Goal: Communication & Community: Answer question/provide support

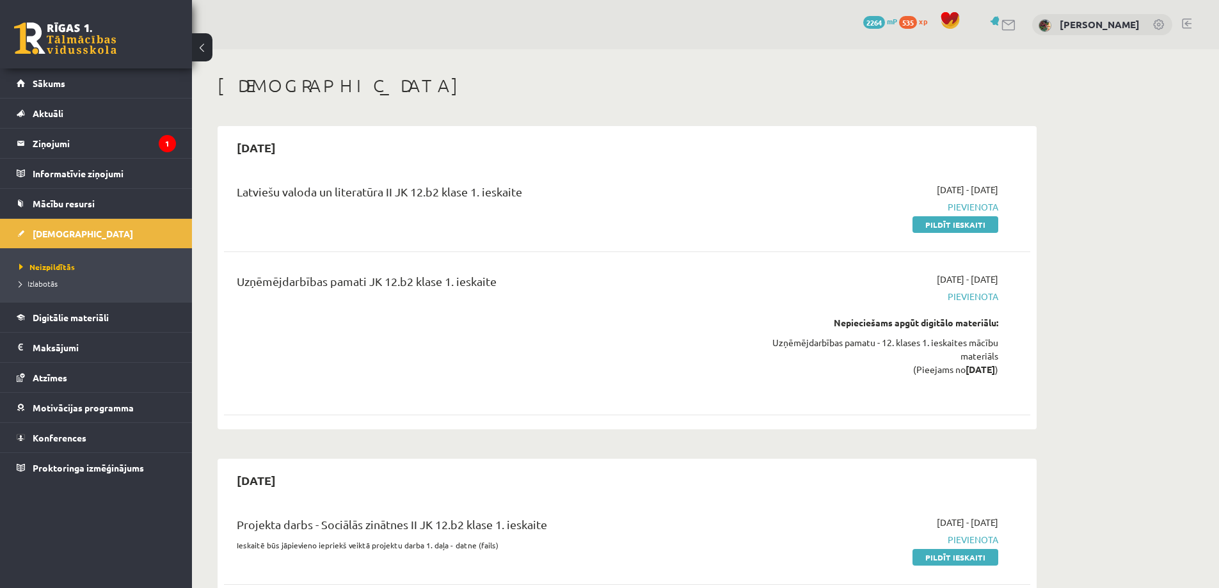
click at [536, 82] on h1 "[DEMOGRAPHIC_DATA]" at bounding box center [627, 86] width 819 height 22
click at [56, 141] on legend "Ziņojumi 1" at bounding box center [104, 143] width 143 height 29
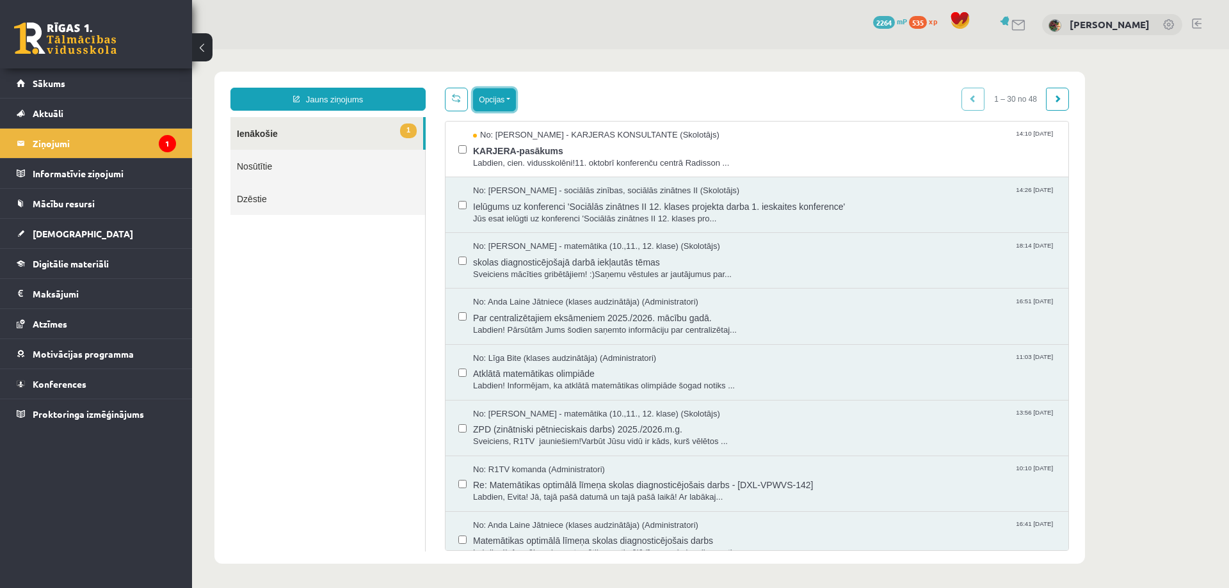
click at [495, 100] on button "Opcijas" at bounding box center [494, 99] width 43 height 23
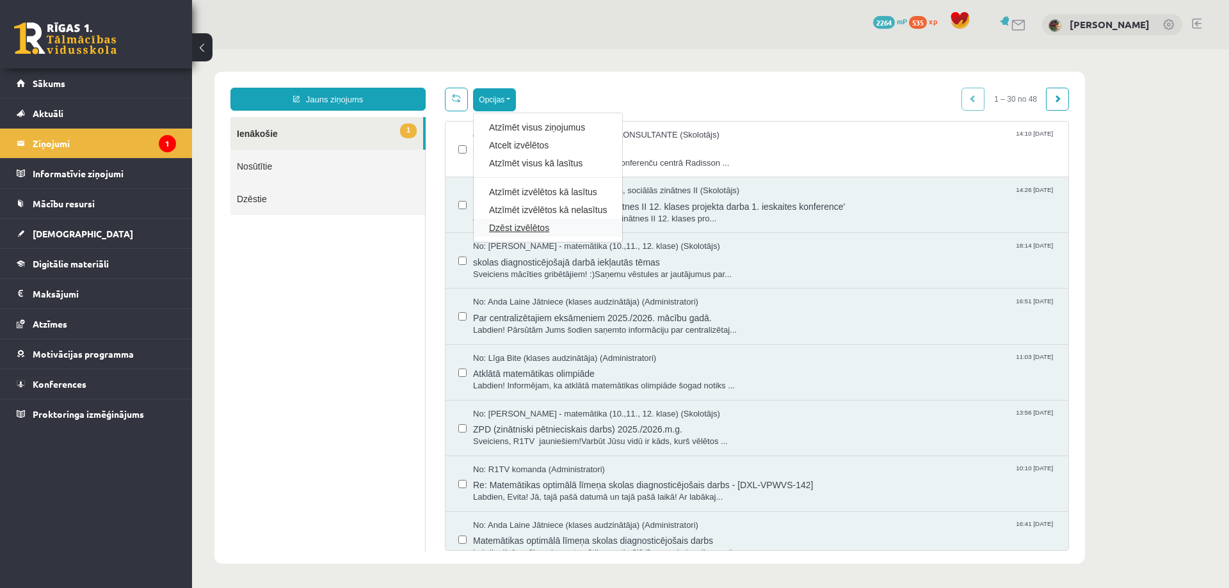
click at [512, 229] on link "Dzēst izvēlētos" at bounding box center [548, 227] width 118 height 13
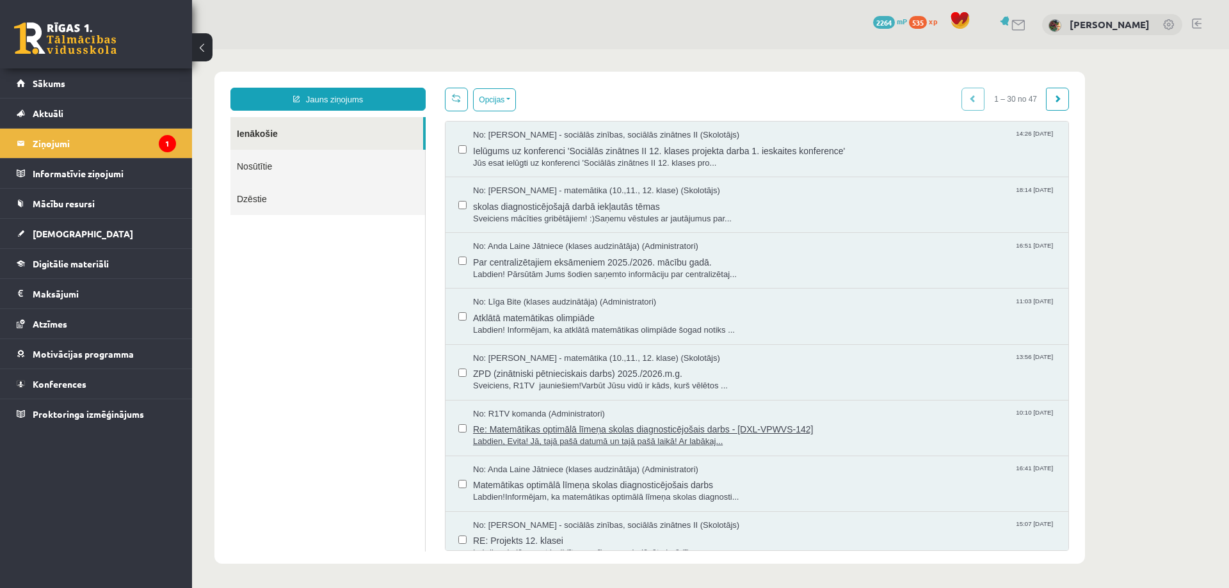
click at [542, 430] on span "Re: Matemātikas optimālā līmeņa skolas diagnosticējošais darbs - [DXL-VPWVS-142]" at bounding box center [764, 428] width 582 height 16
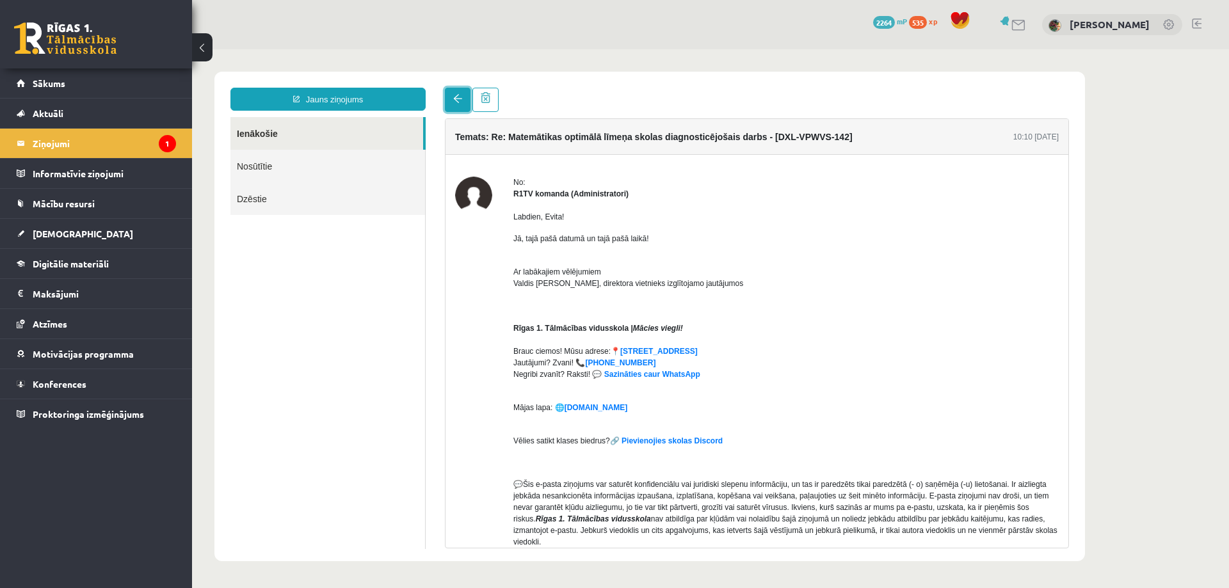
click at [459, 98] on span at bounding box center [457, 98] width 9 height 9
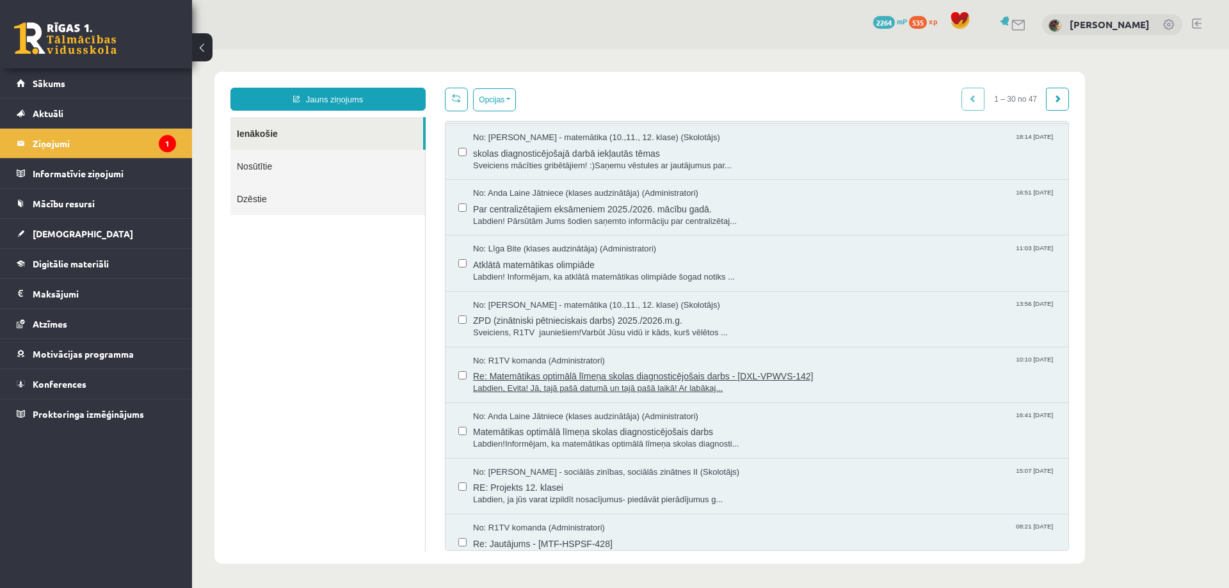
scroll to position [64, 0]
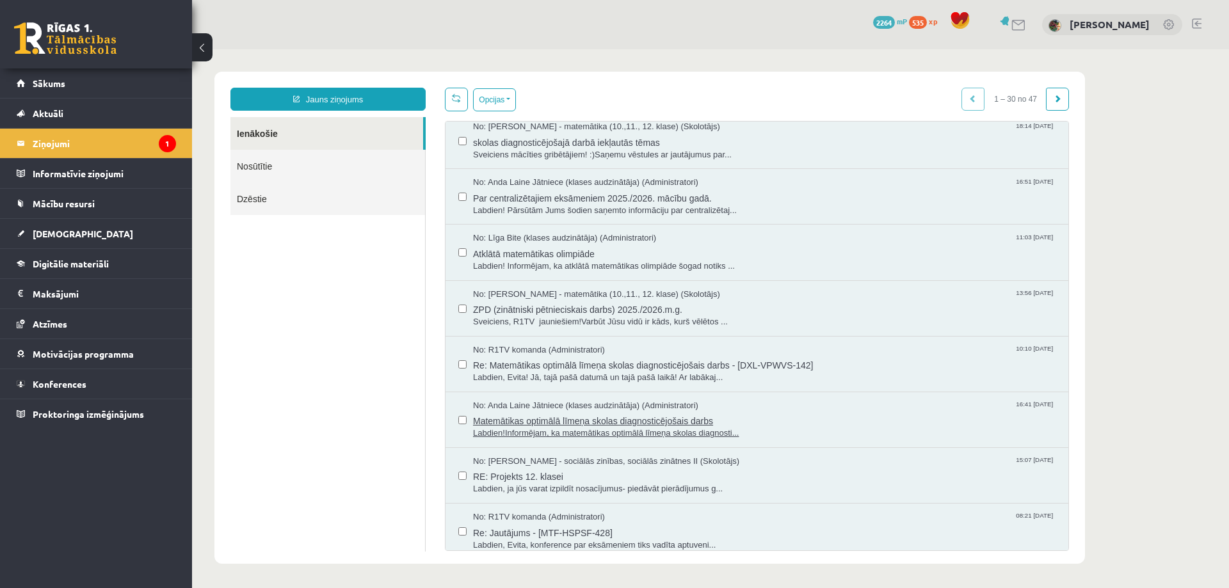
click at [543, 416] on span "Matemātikas optimālā līmeņa skolas diagnosticējošais darbs" at bounding box center [764, 420] width 582 height 16
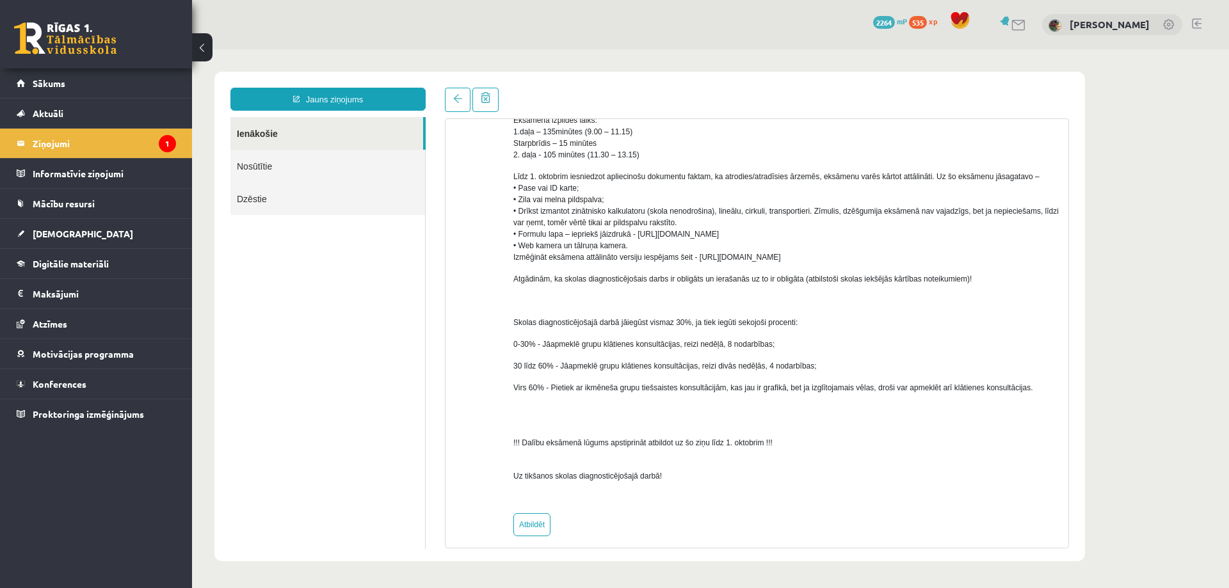
scroll to position [428, 0]
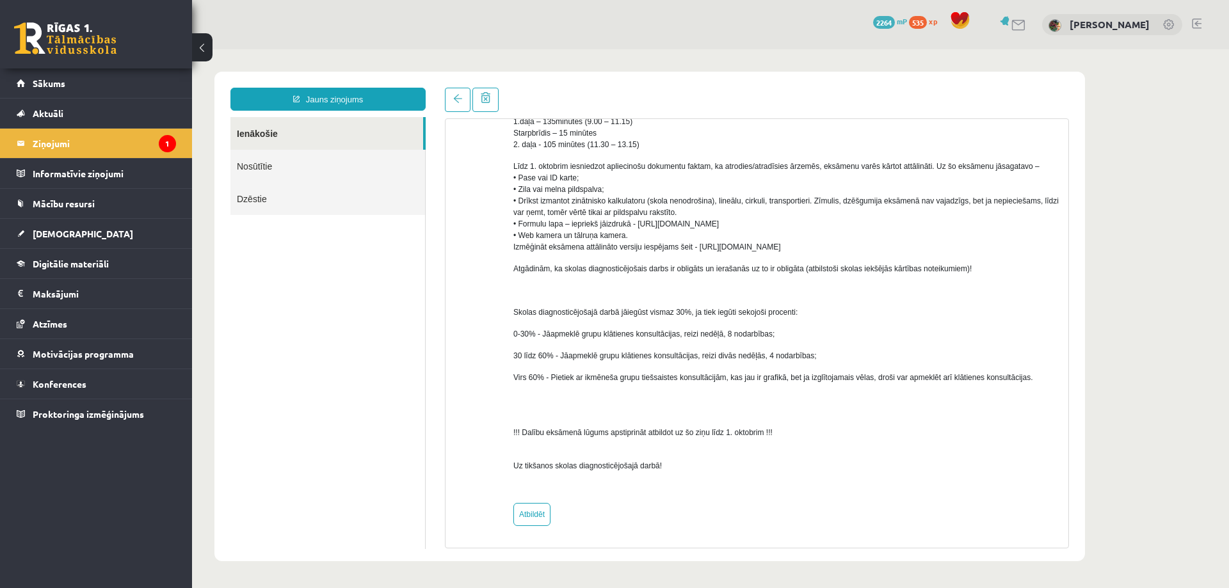
drag, startPoint x: 697, startPoint y: 246, endPoint x: 807, endPoint y: 248, distance: 110.1
click at [807, 248] on p "Līdz 1. oktobrim iesniedzot apliecinošu dokumentu faktam, ka atrodies/atradīsie…" at bounding box center [785, 207] width 545 height 92
copy span "https://eskola.r1tv.lv/proctoring"
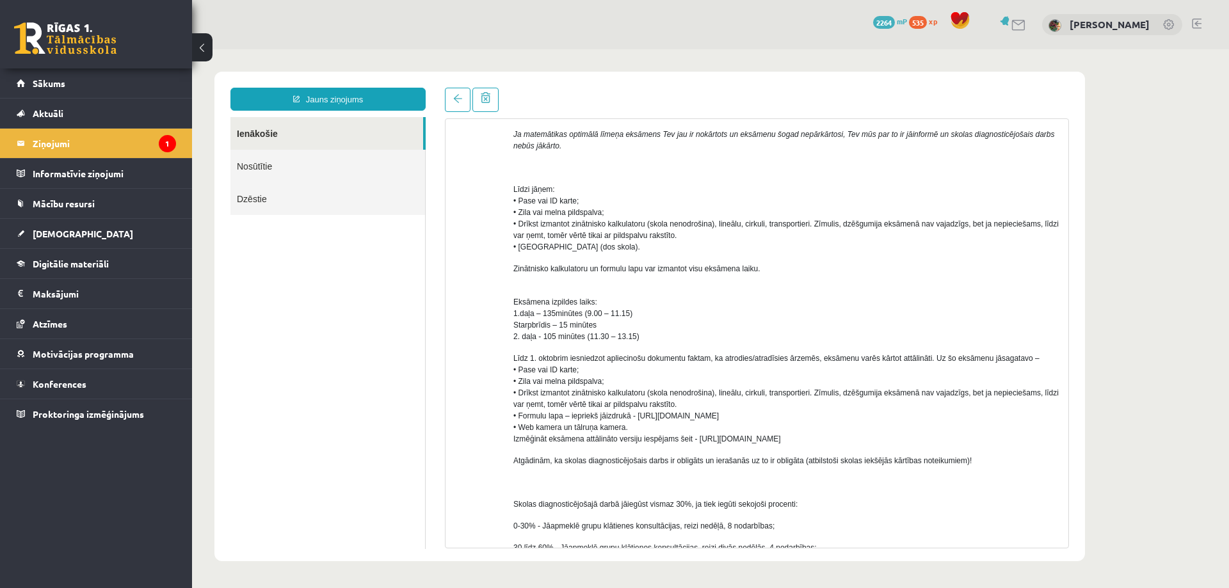
scroll to position [0, 0]
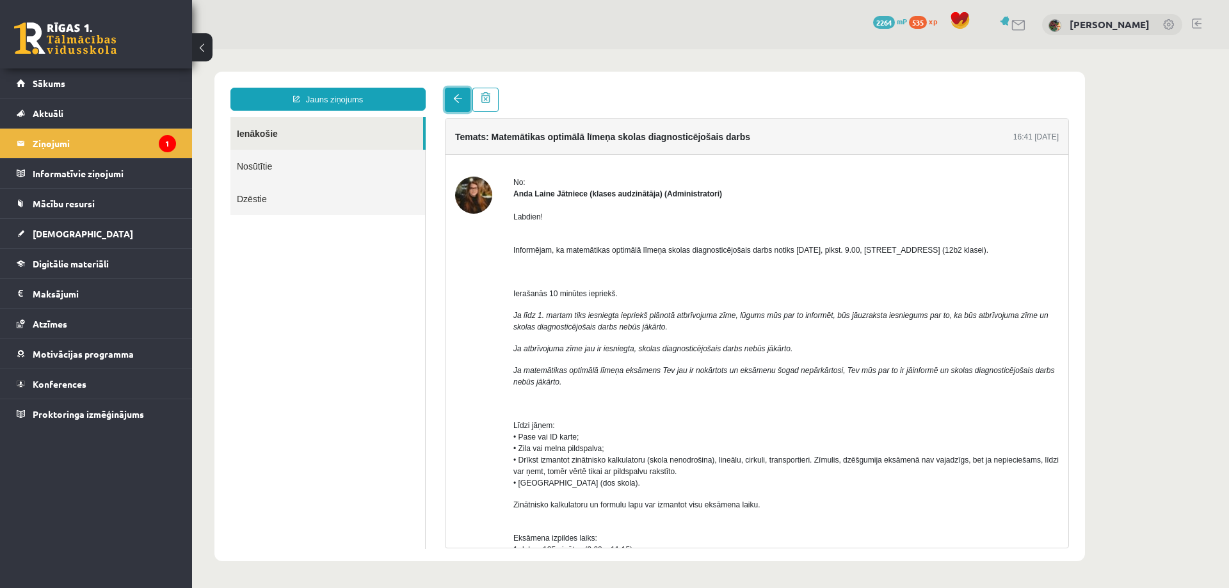
click at [458, 100] on span at bounding box center [457, 98] width 9 height 9
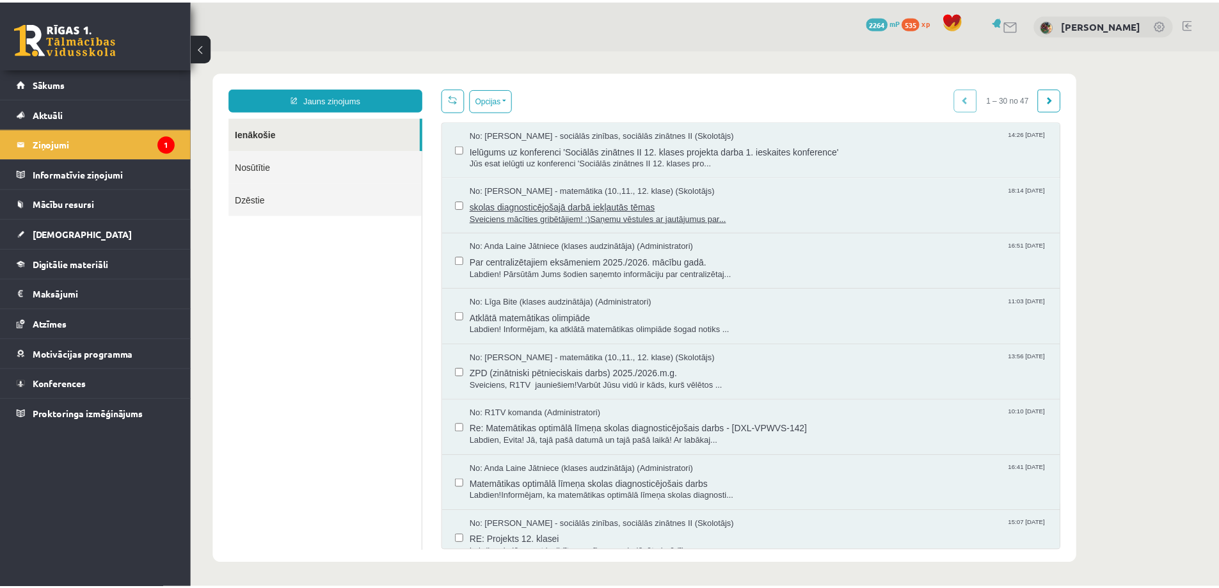
scroll to position [64, 0]
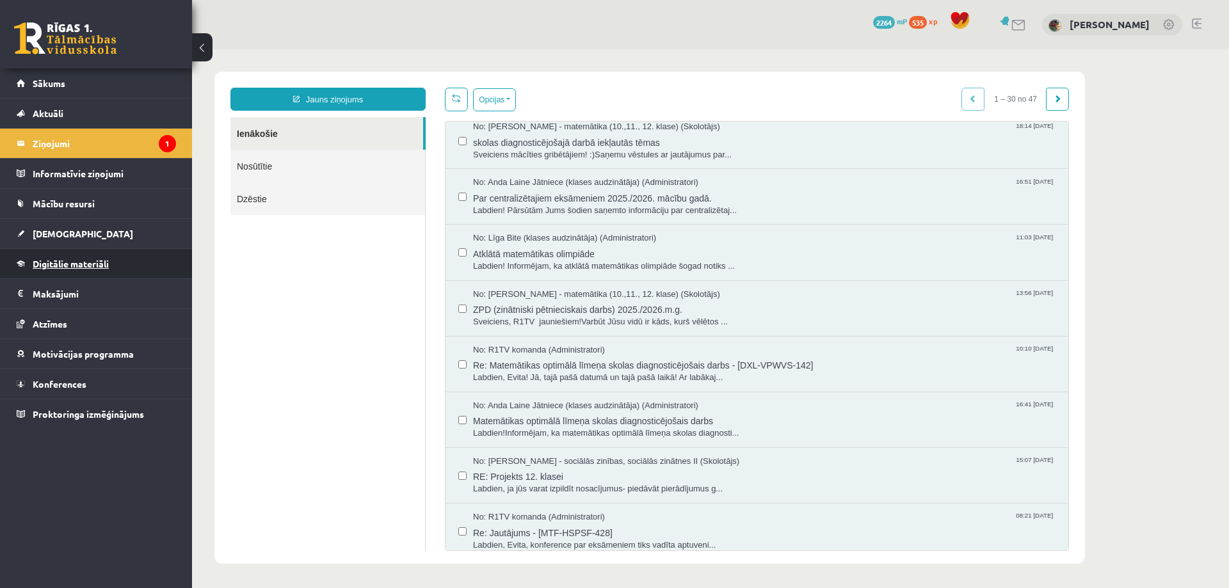
click at [62, 262] on span "Digitālie materiāli" at bounding box center [71, 264] width 76 height 12
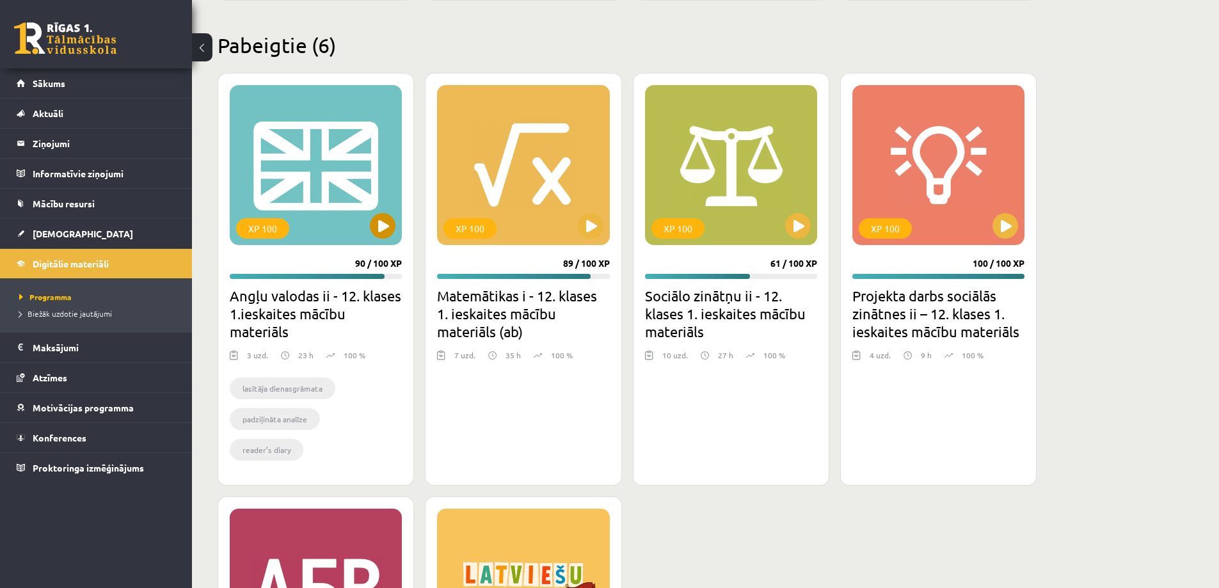
scroll to position [1128, 0]
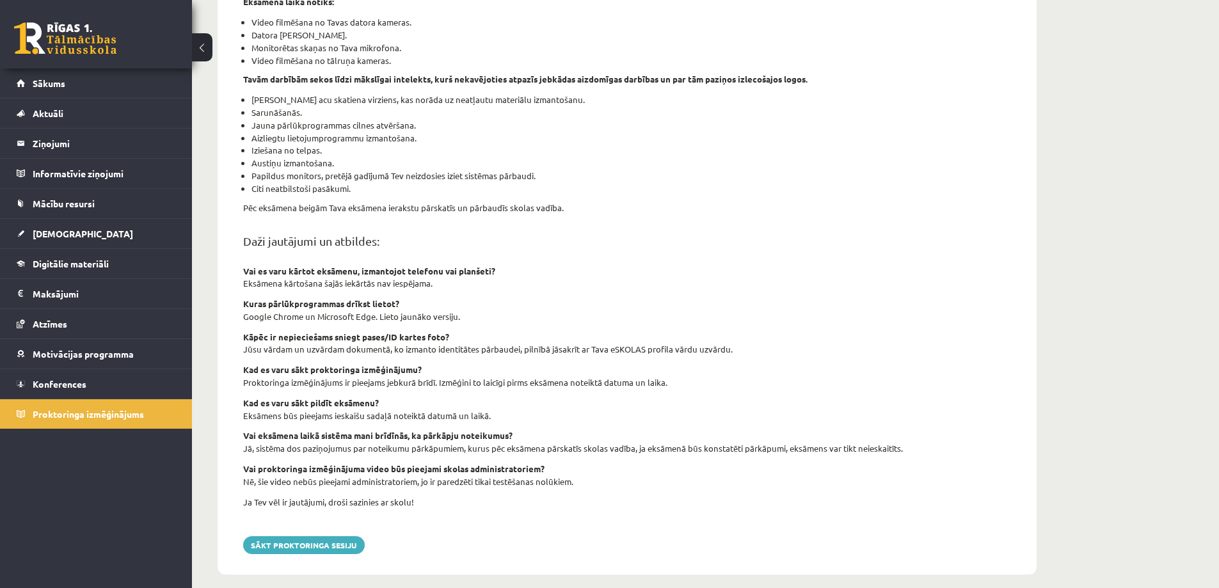
scroll to position [296, 0]
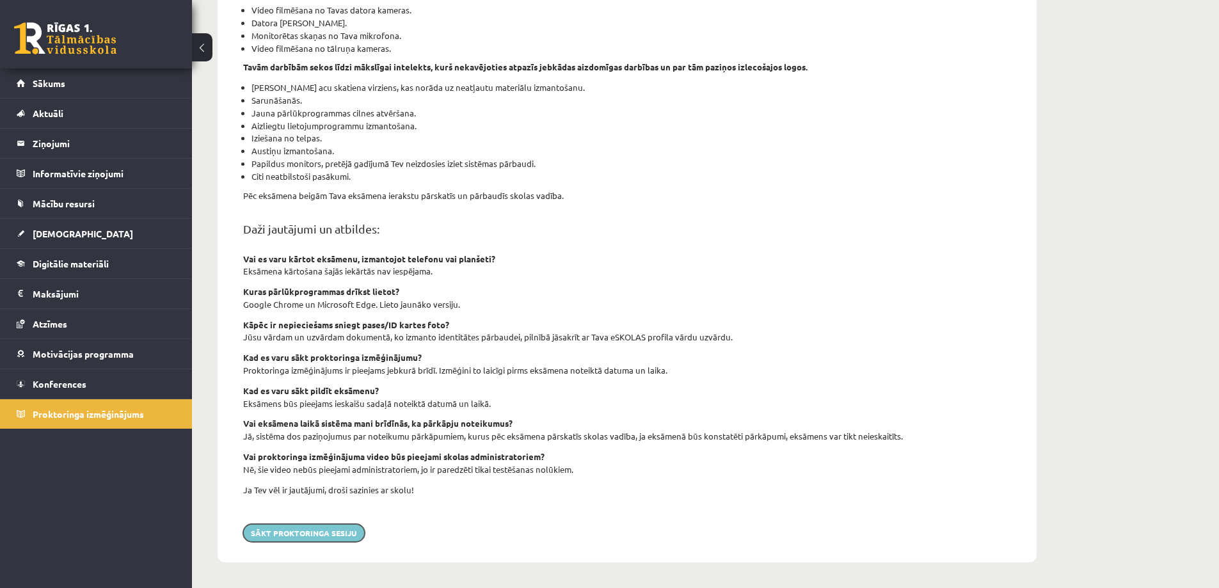
click at [335, 536] on button "Sākt proktoringa sesiju" at bounding box center [304, 533] width 122 height 18
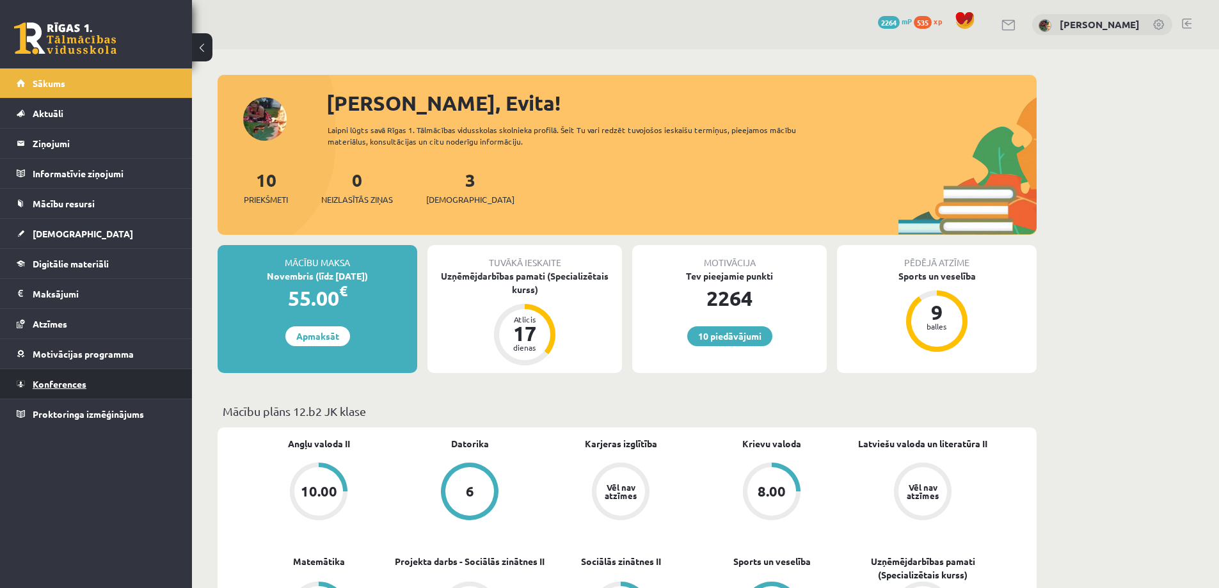
click at [65, 382] on span "Konferences" at bounding box center [60, 384] width 54 height 12
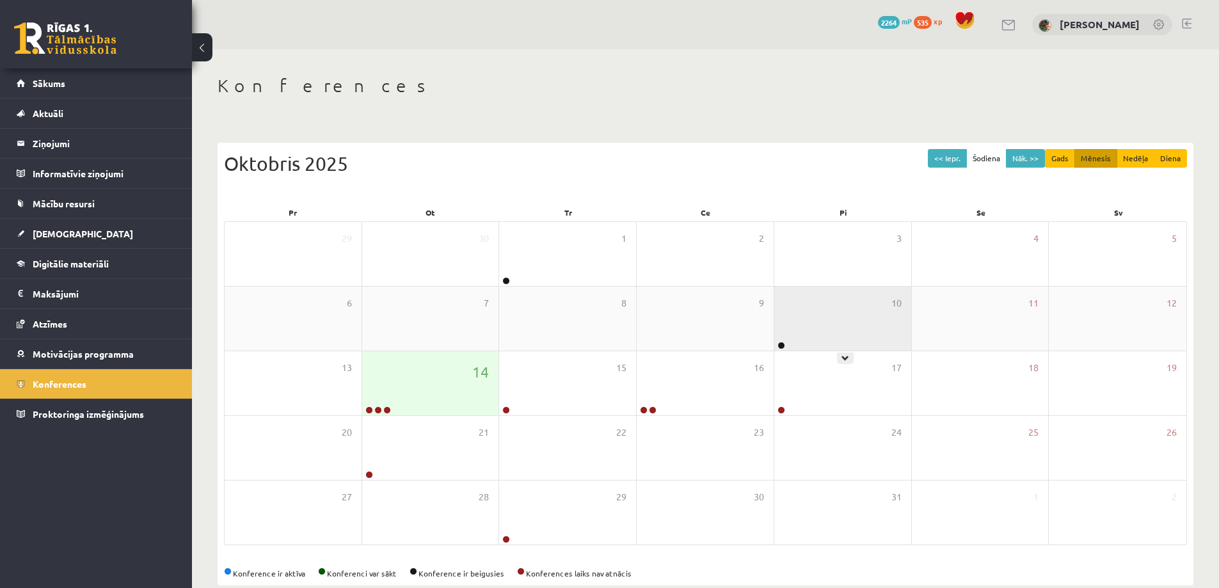
click at [809, 330] on div "10" at bounding box center [843, 319] width 137 height 64
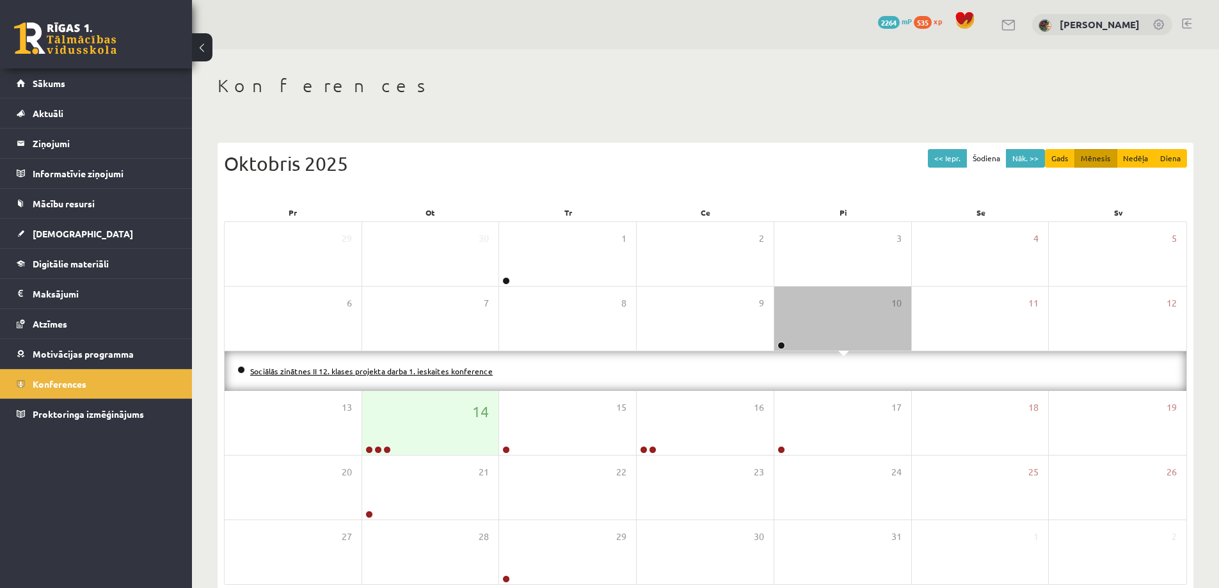
click at [429, 371] on link "Sociālās zinātnes II 12. klases projekta darba 1. ieskaites konference" at bounding box center [371, 371] width 243 height 10
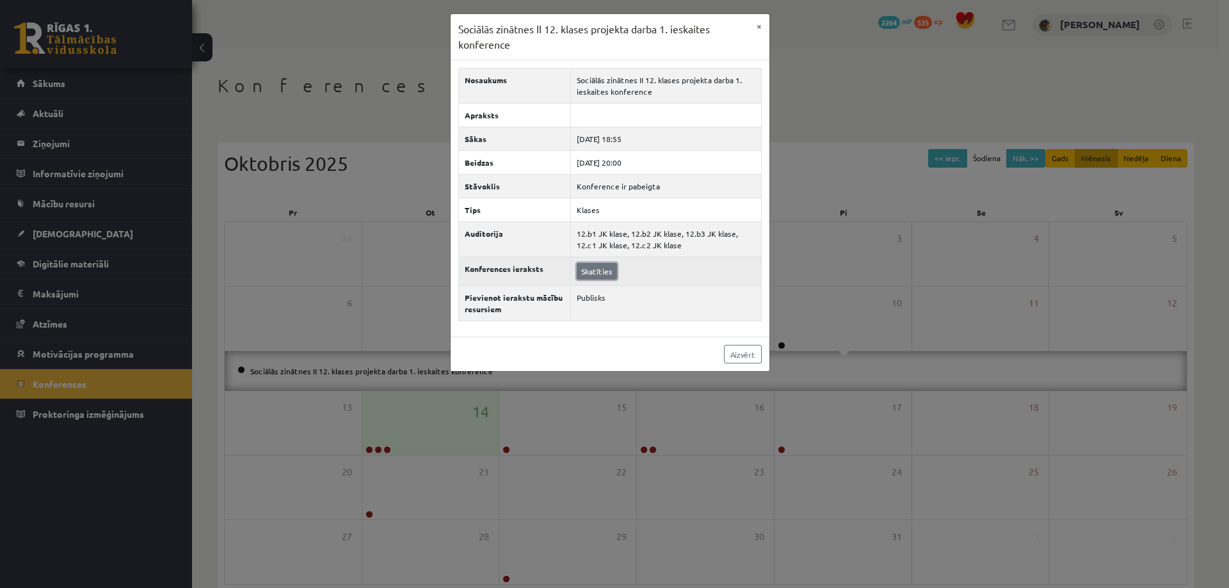
click at [603, 268] on link "Skatīties" at bounding box center [597, 271] width 40 height 17
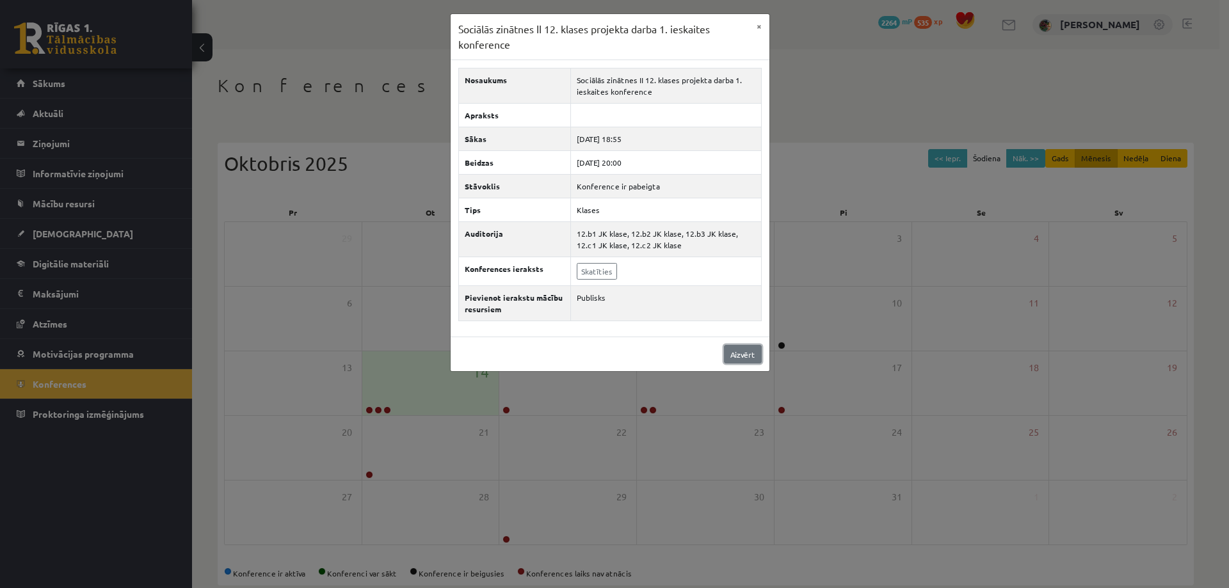
click at [741, 358] on link "Aizvērt" at bounding box center [743, 354] width 38 height 19
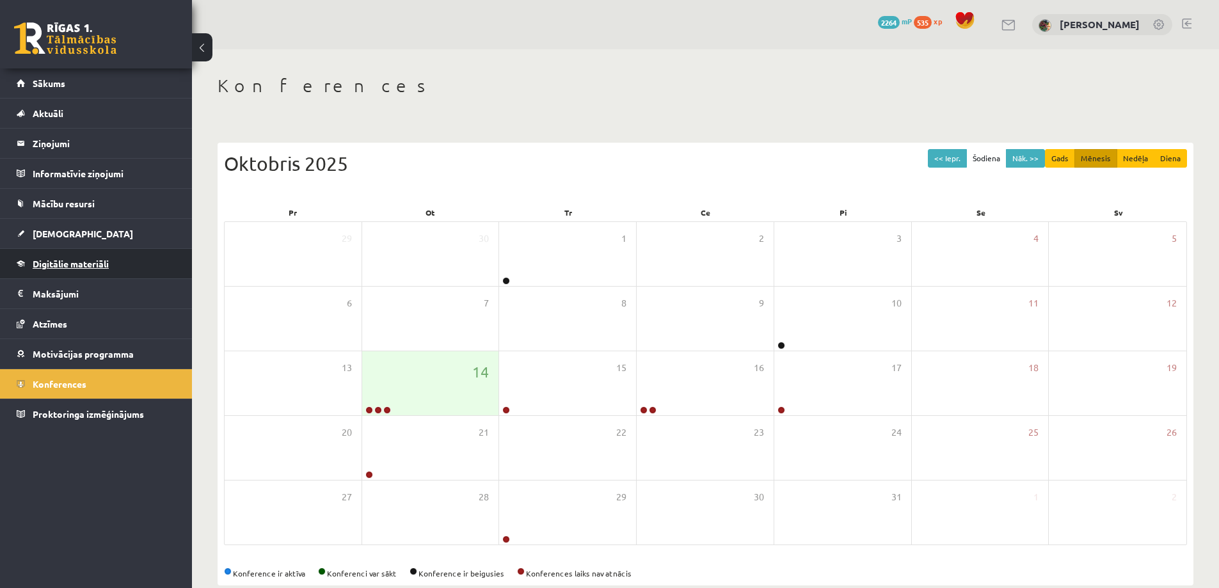
click at [54, 264] on span "Digitālie materiāli" at bounding box center [71, 264] width 76 height 12
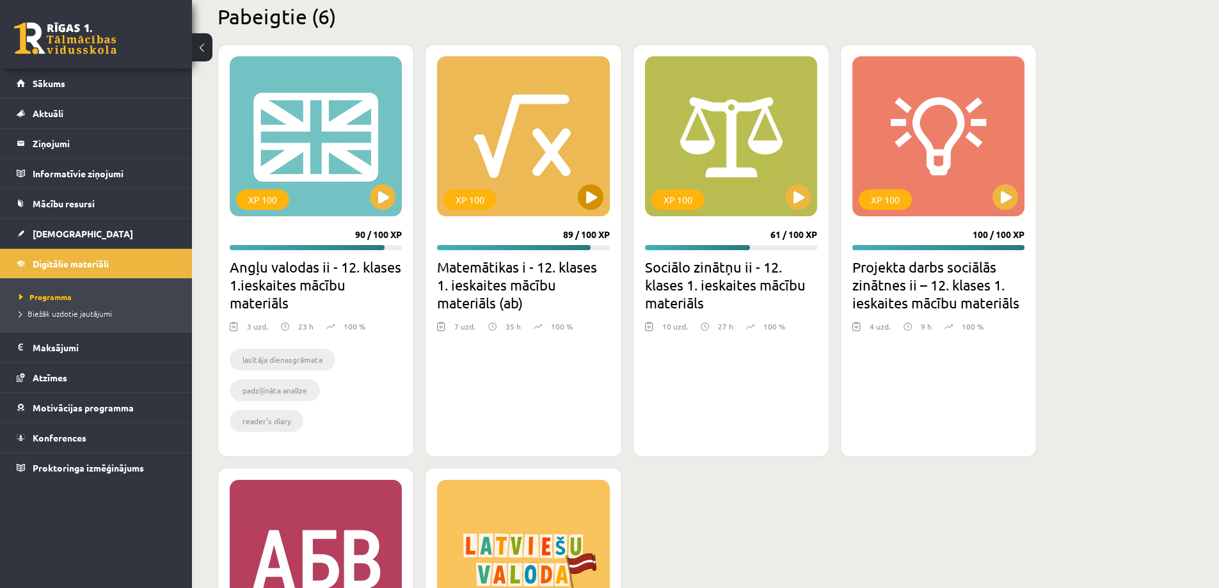
scroll to position [1192, 0]
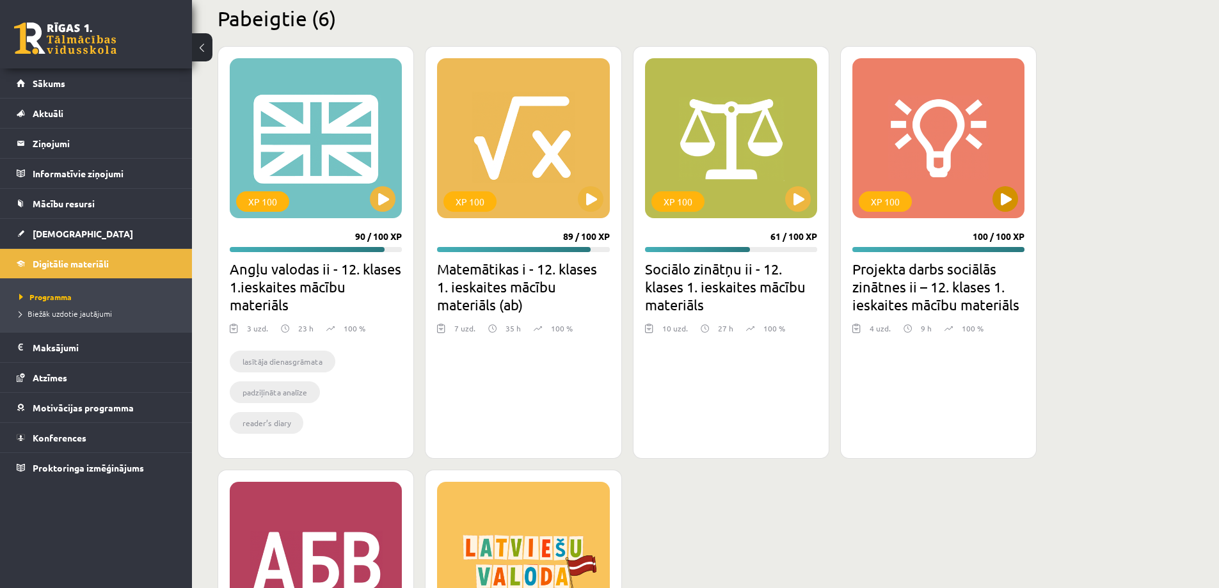
click at [929, 158] on div "XP 100" at bounding box center [939, 138] width 172 height 160
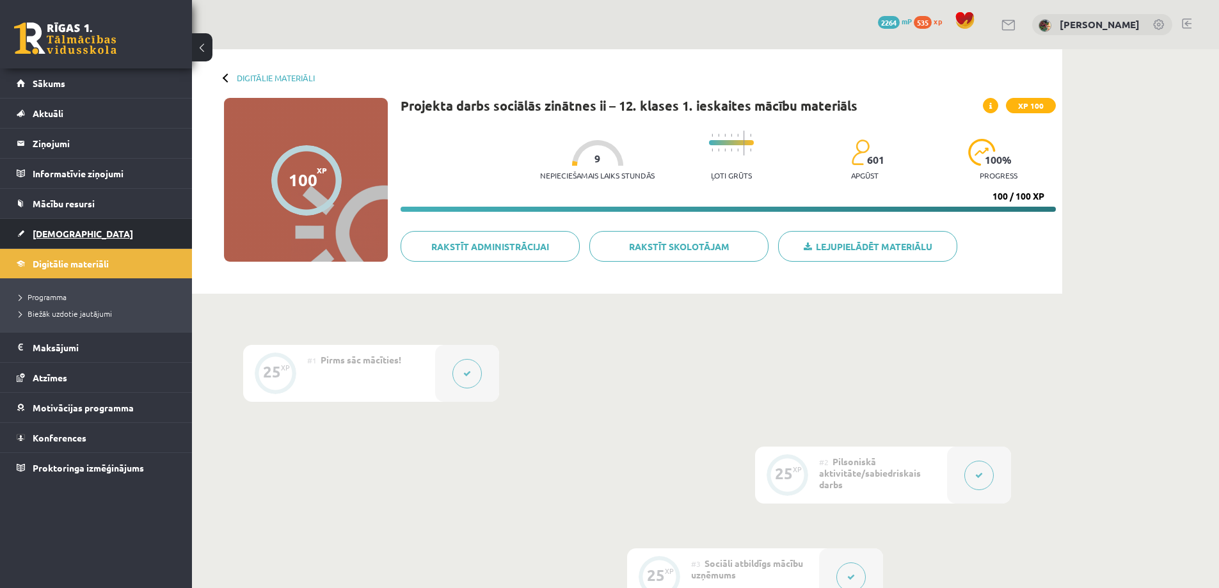
click at [49, 233] on span "[DEMOGRAPHIC_DATA]" at bounding box center [83, 234] width 100 height 12
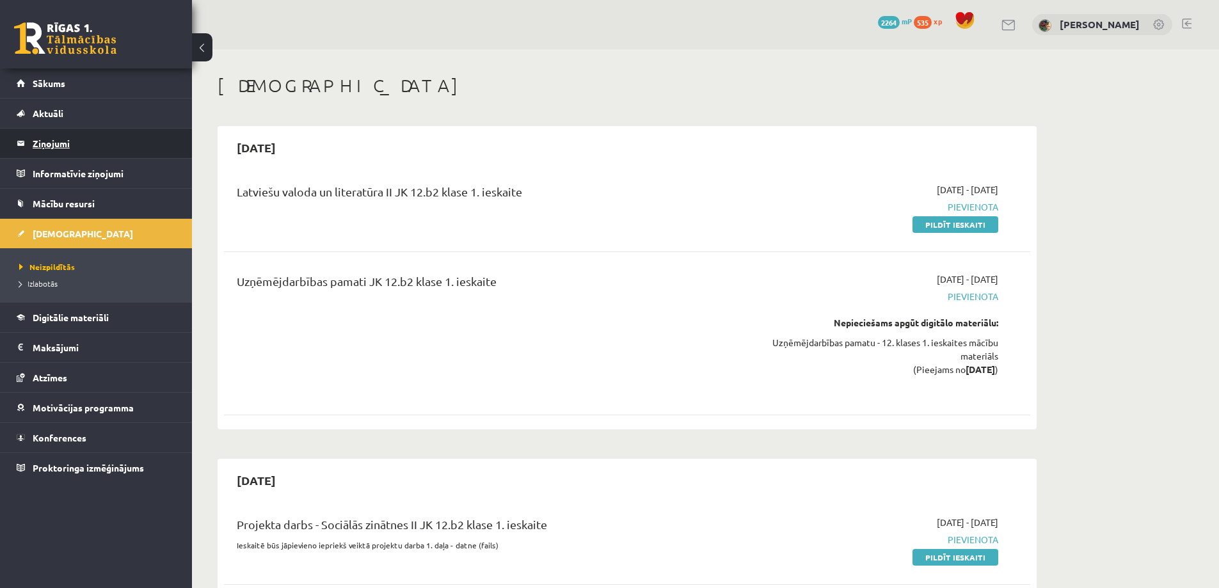
click at [54, 143] on legend "Ziņojumi 0" at bounding box center [104, 143] width 143 height 29
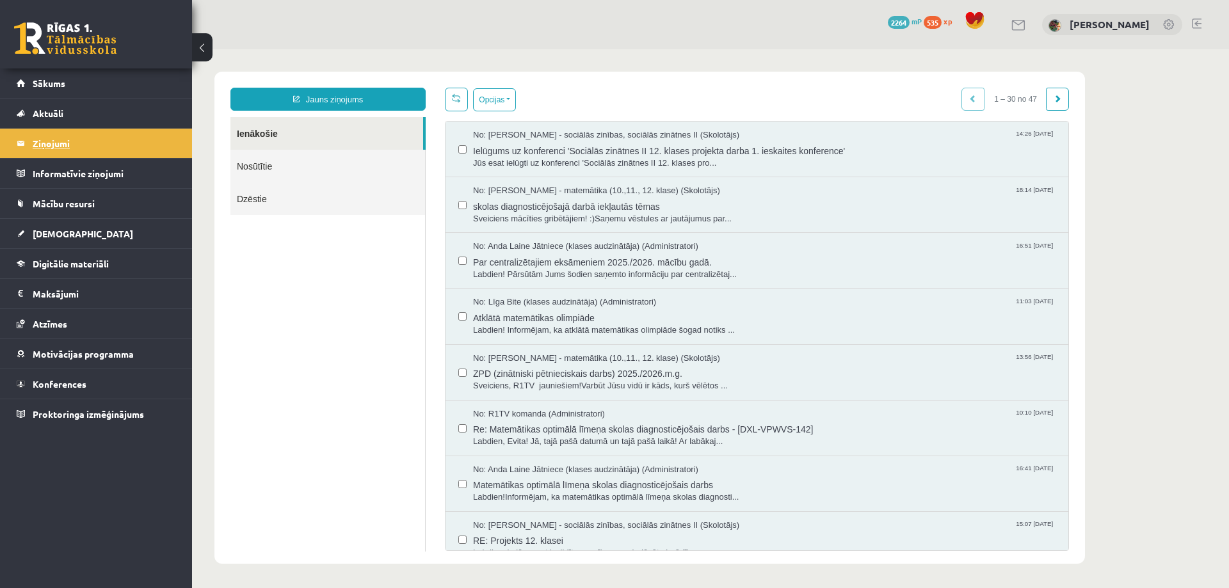
click at [56, 143] on legend "Ziņojumi 0" at bounding box center [104, 143] width 143 height 29
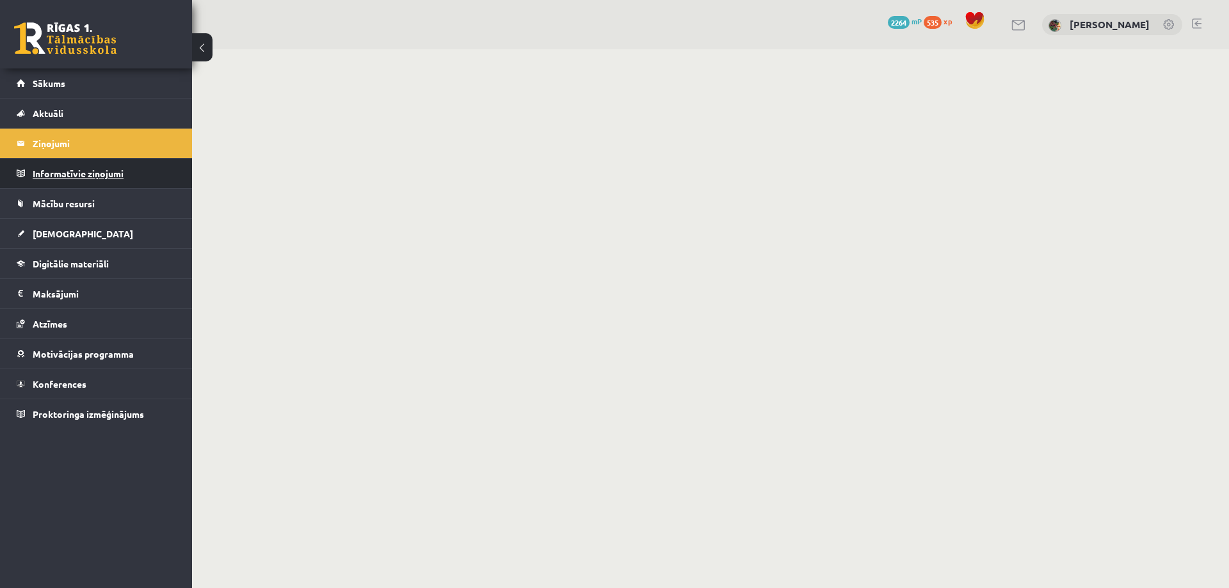
click at [64, 172] on legend "Informatīvie ziņojumi 0" at bounding box center [104, 173] width 143 height 29
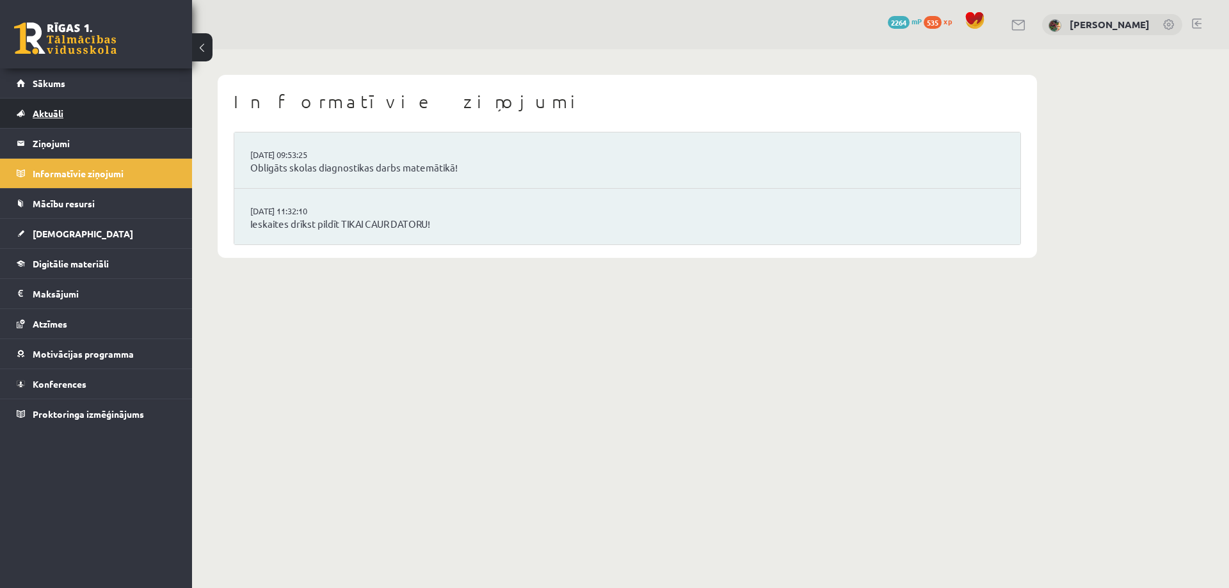
click at [55, 112] on span "Aktuāli" at bounding box center [48, 114] width 31 height 12
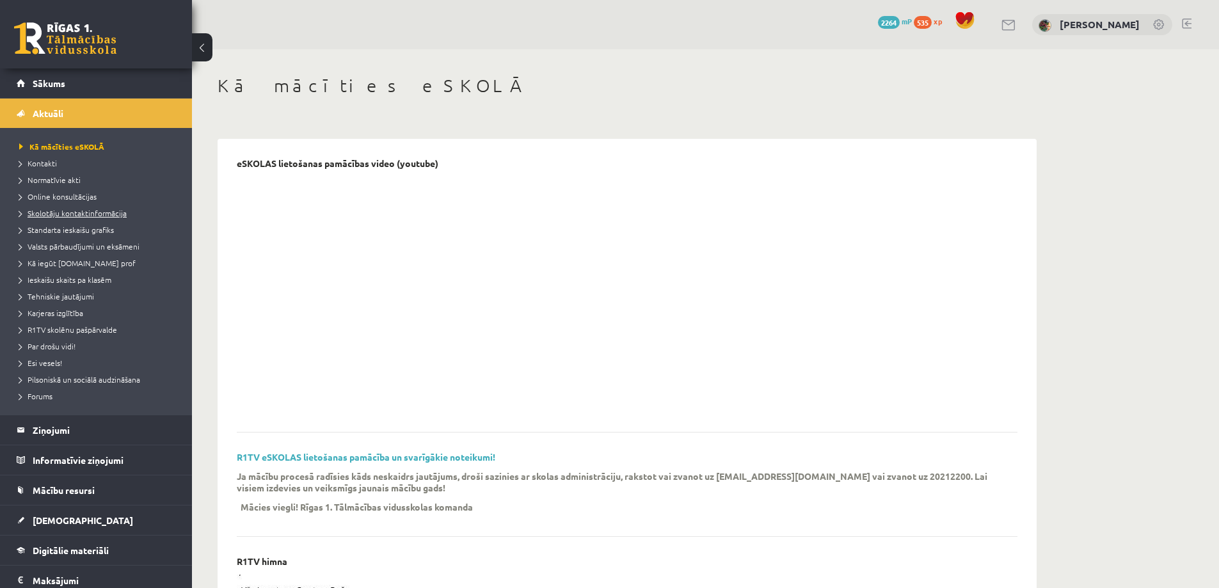
click at [53, 214] on span "Skolotāju kontaktinformācija" at bounding box center [73, 213] width 108 height 10
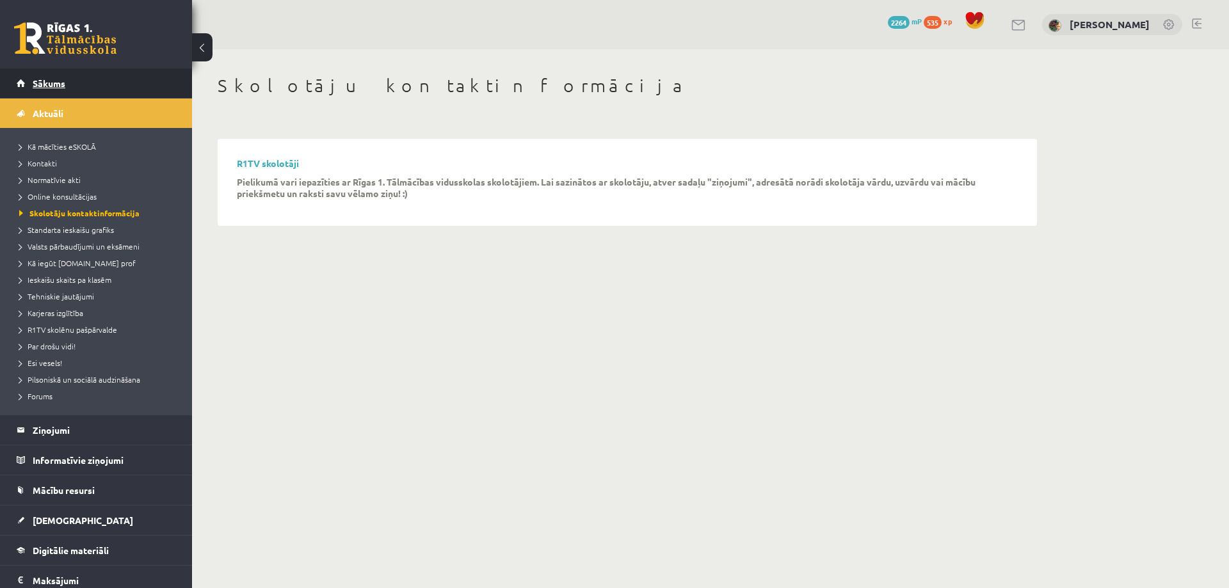
click at [50, 84] on span "Sākums" at bounding box center [49, 83] width 33 height 12
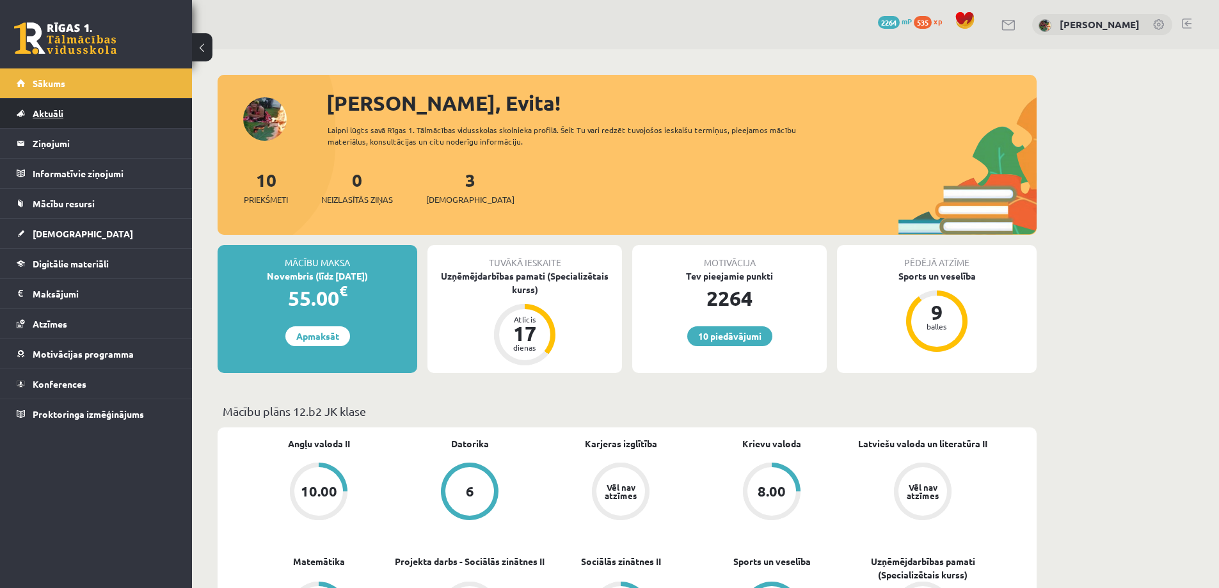
click at [47, 118] on span "Aktuāli" at bounding box center [48, 114] width 31 height 12
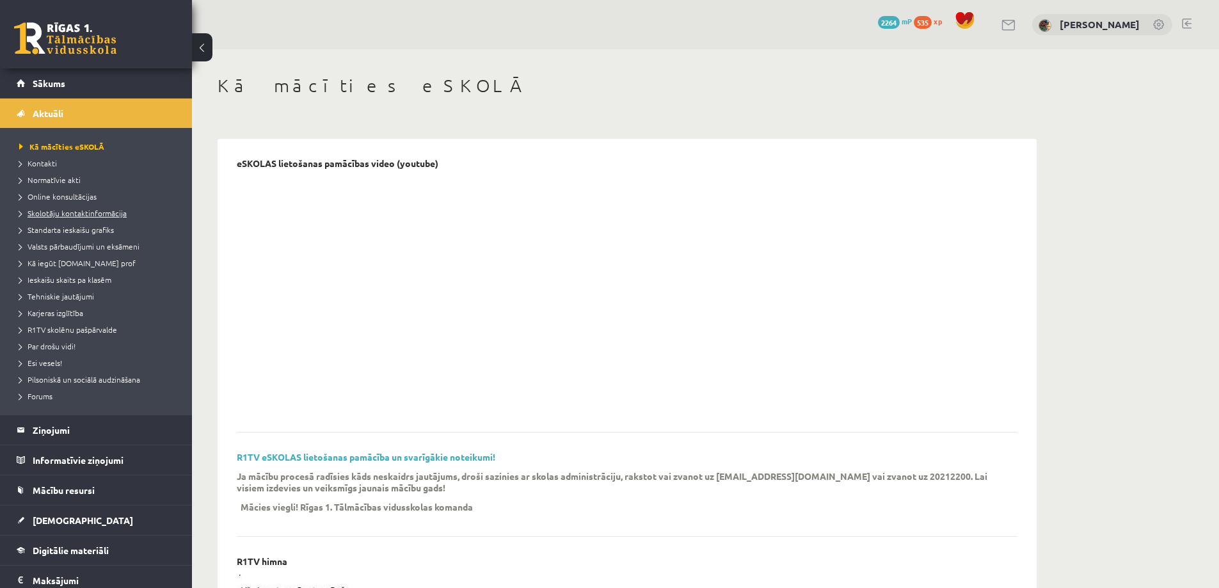
click at [93, 214] on span "Skolotāju kontaktinformācija" at bounding box center [73, 213] width 108 height 10
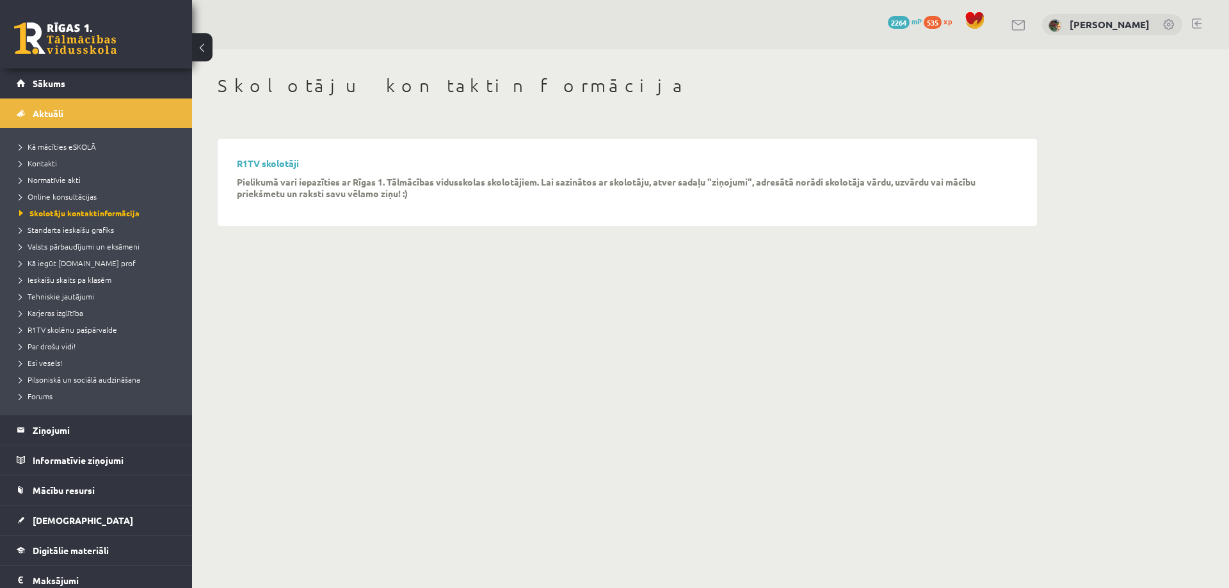
click at [549, 189] on p "Pielikumā vari iepazīties ar Rīgas 1. Tālmācības vidusskolas skolotājiem. Lai s…" at bounding box center [618, 187] width 762 height 23
click at [63, 430] on legend "Ziņojumi 0" at bounding box center [104, 429] width 143 height 29
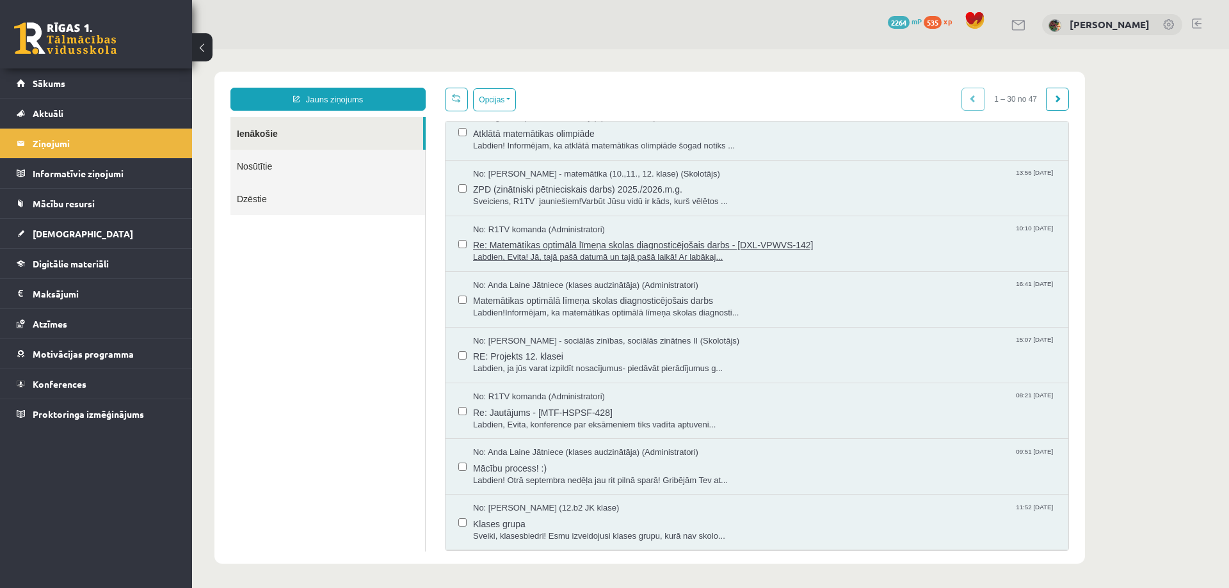
scroll to position [192, 0]
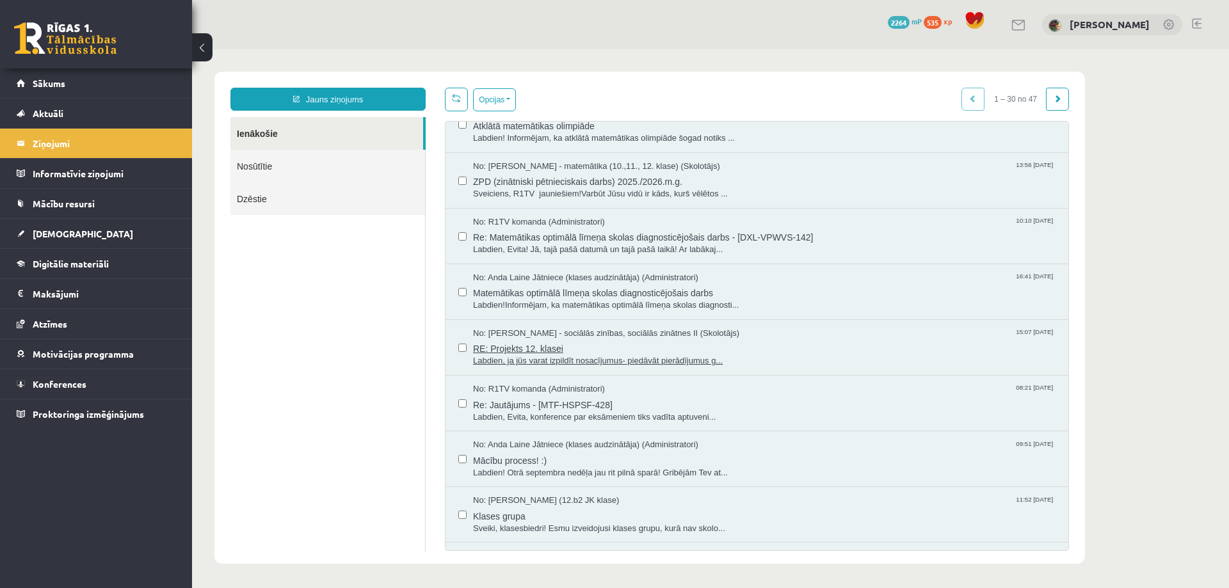
click at [597, 342] on span "RE: Projekts 12. klasei" at bounding box center [764, 347] width 582 height 16
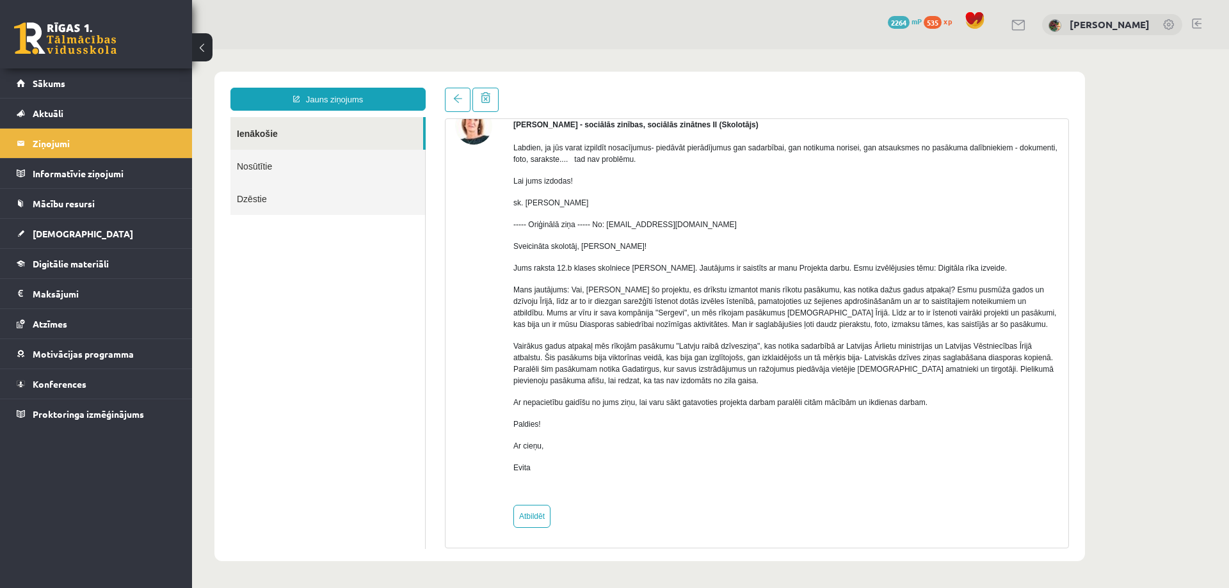
scroll to position [71, 0]
click at [527, 517] on link "Atbildēt" at bounding box center [531, 514] width 37 height 23
type input "**********"
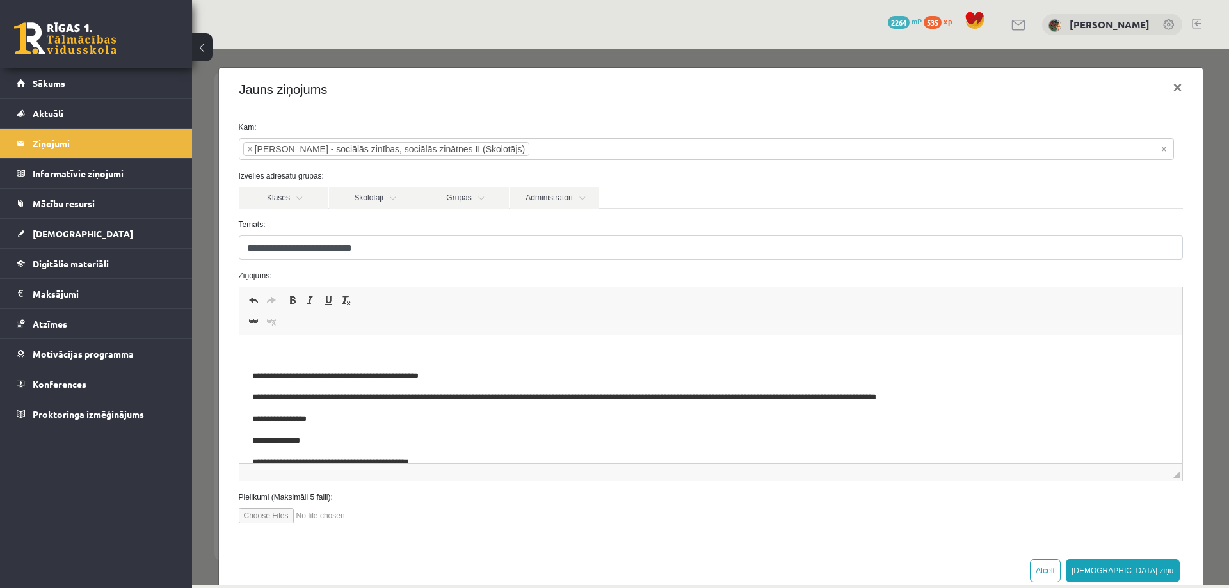
click at [279, 349] on p "Rich Text Editor, wiswyg-editor-47433958473500-1760423013-281" at bounding box center [710, 354] width 917 height 13
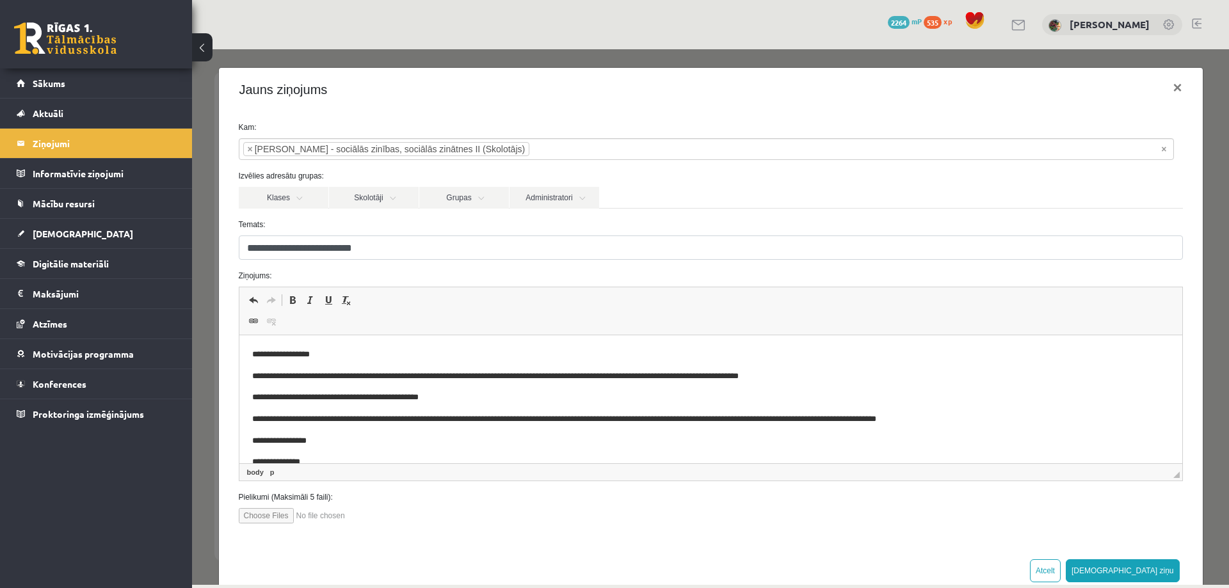
click at [782, 375] on p "**********" at bounding box center [701, 376] width 899 height 13
click at [827, 375] on p "**********" at bounding box center [701, 376] width 899 height 13
click at [1141, 378] on p "**********" at bounding box center [701, 376] width 899 height 13
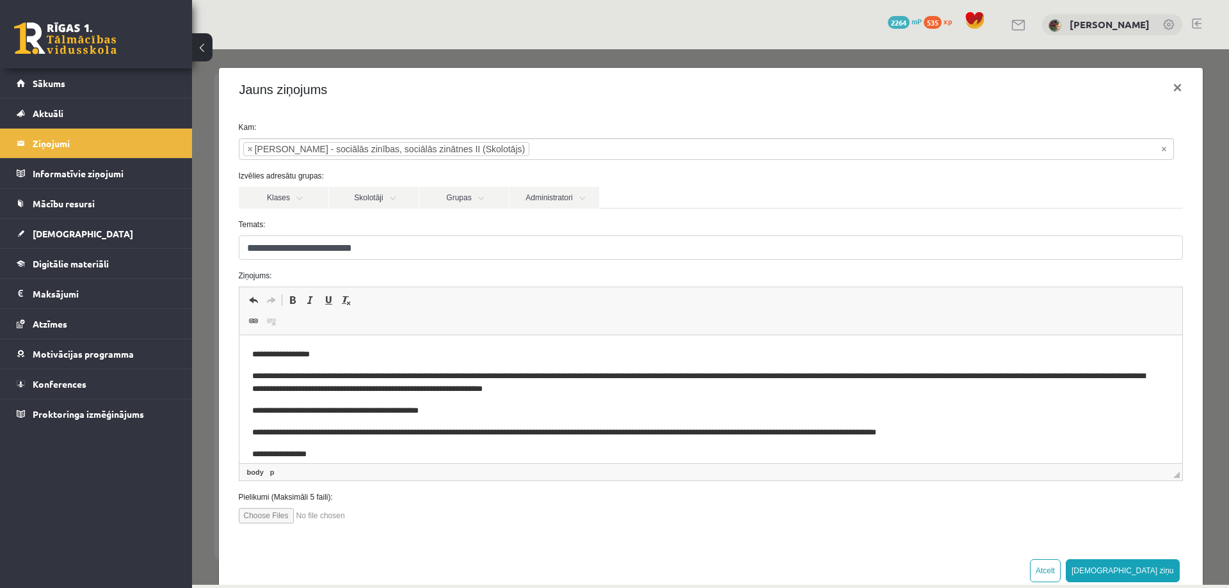
click at [517, 392] on p "**********" at bounding box center [701, 383] width 899 height 27
click at [469, 391] on p "**********" at bounding box center [701, 383] width 899 height 27
click at [504, 390] on p "**********" at bounding box center [701, 383] width 899 height 27
click at [671, 392] on p "**********" at bounding box center [701, 383] width 899 height 27
drag, startPoint x: 788, startPoint y: 392, endPoint x: 757, endPoint y: 390, distance: 31.4
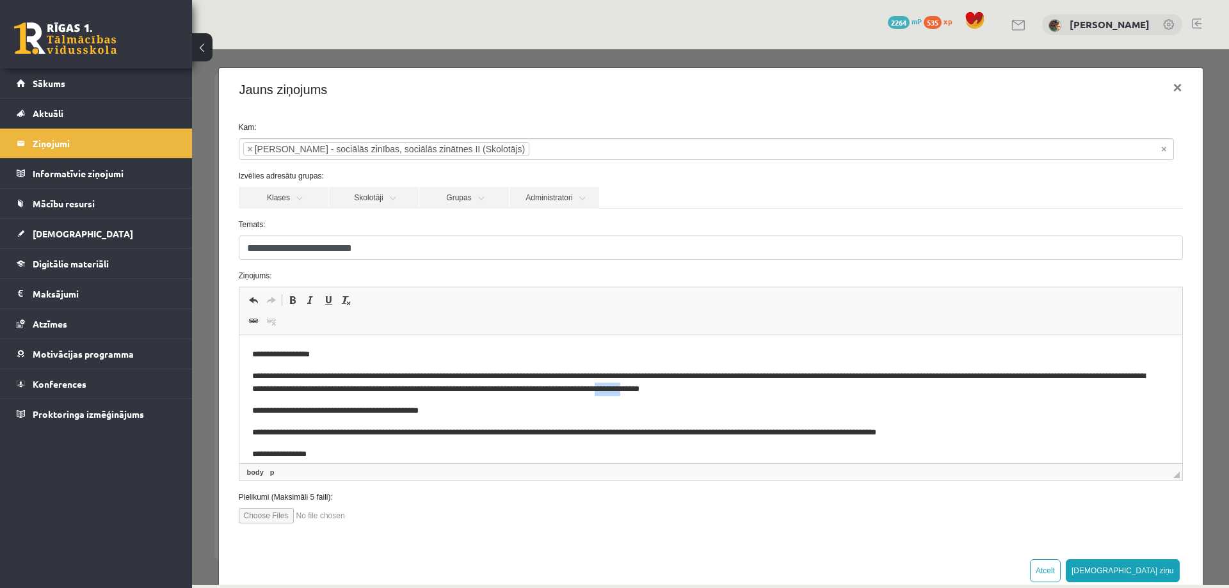
click at [757, 390] on p "**********" at bounding box center [701, 383] width 899 height 27
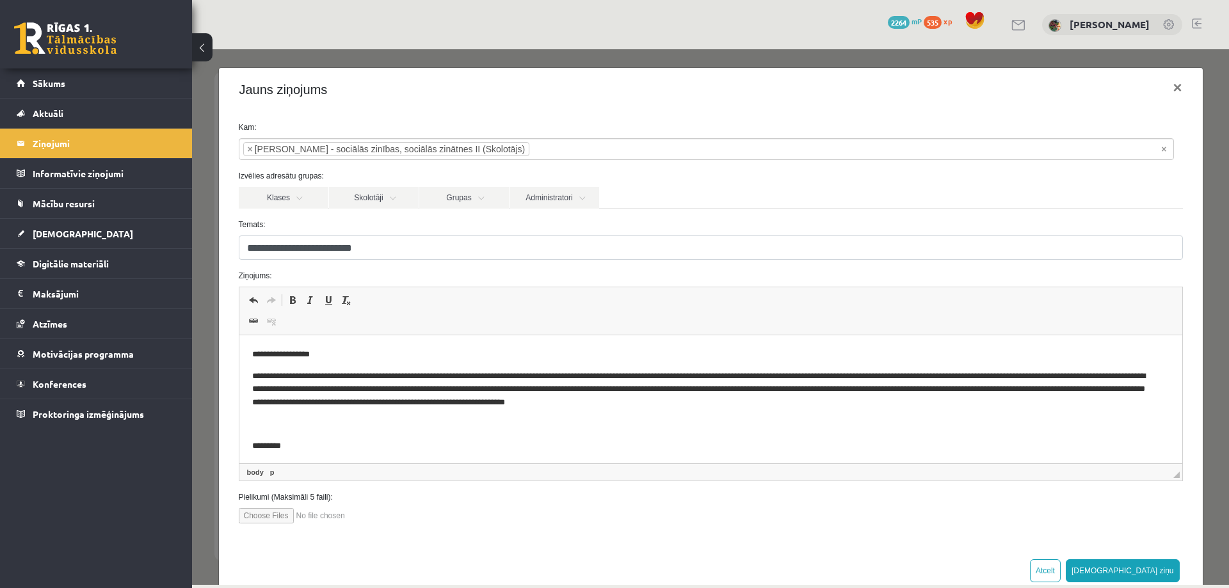
scroll to position [9, 0]
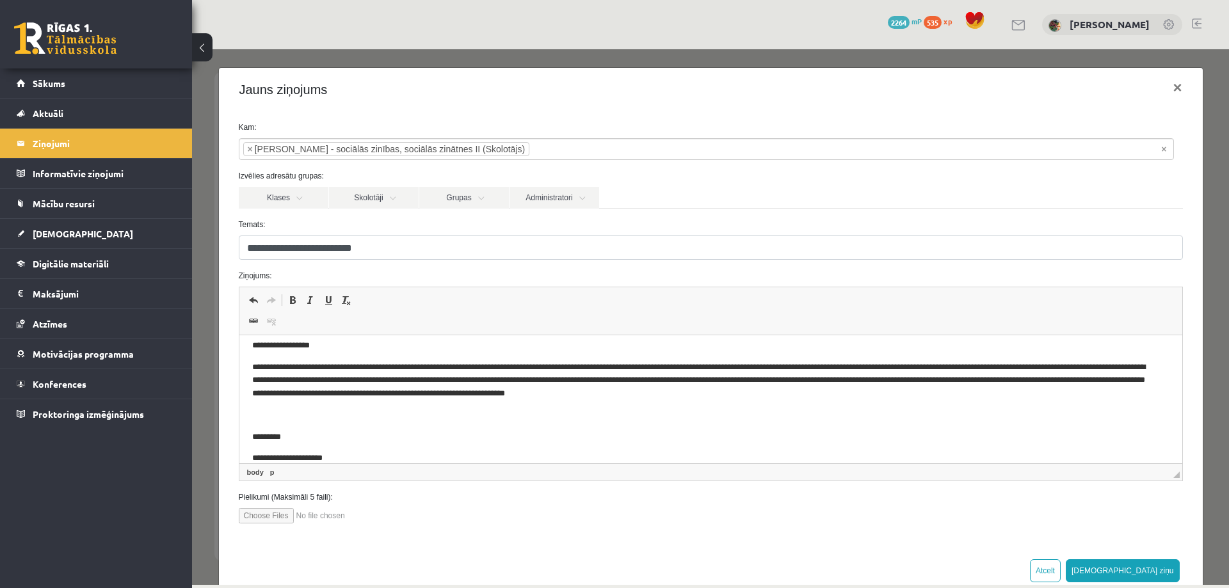
click at [274, 409] on p "Rich Text Editor, wiswyg-editor-47433958473500-1760423013-281" at bounding box center [710, 415] width 917 height 13
click at [272, 517] on input "file" at bounding box center [311, 515] width 145 height 15
type input "**********"
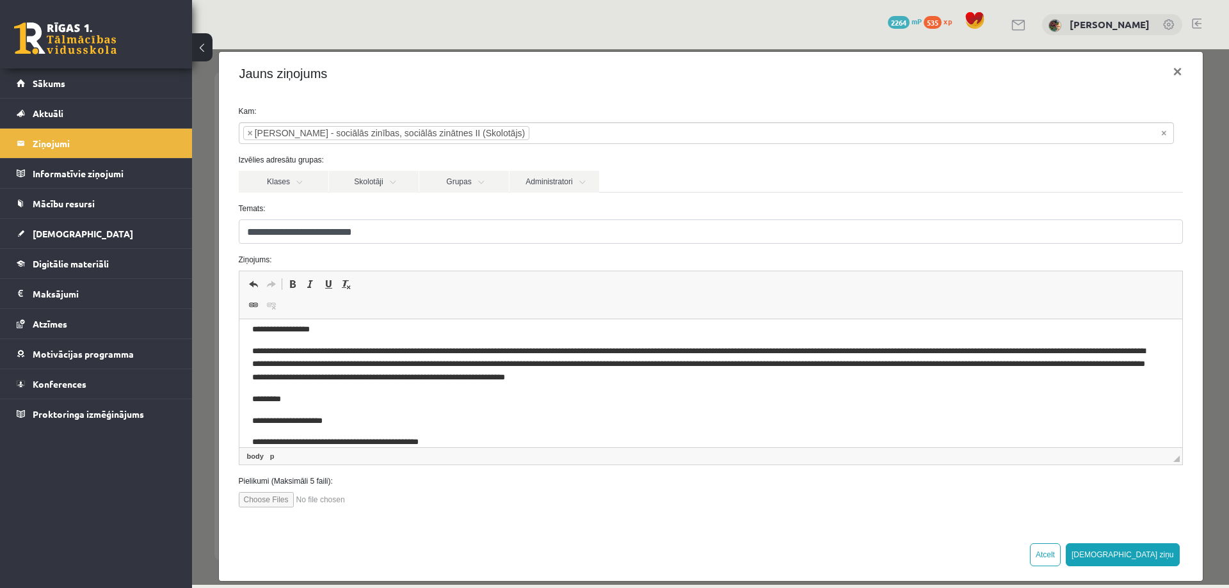
scroll to position [31, 0]
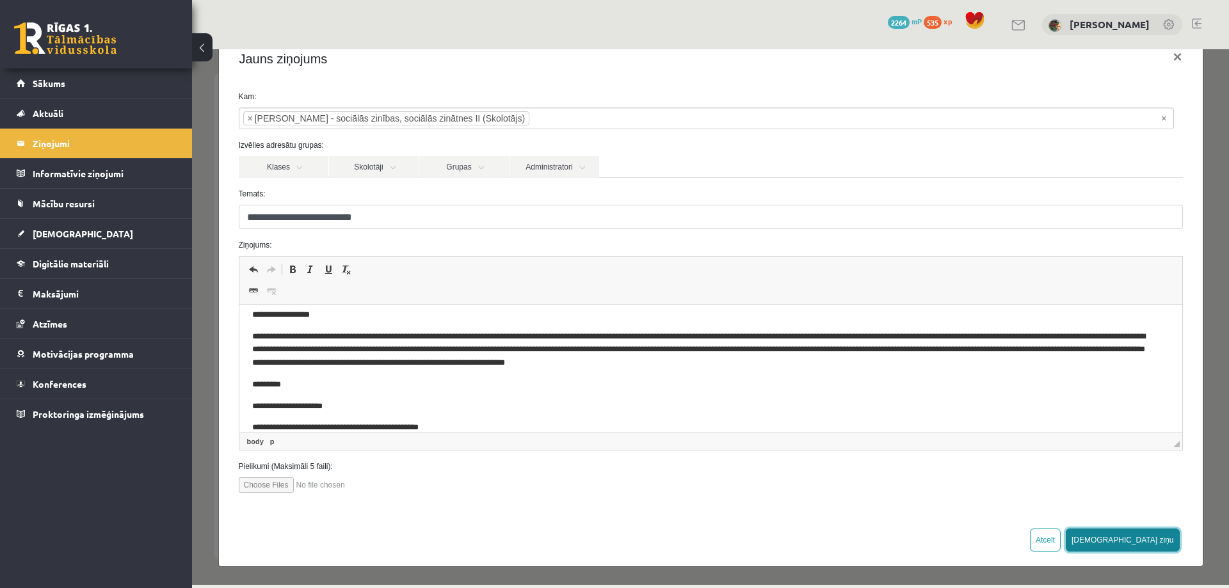
click at [1153, 540] on button "Sūtīt ziņu" at bounding box center [1123, 540] width 114 height 23
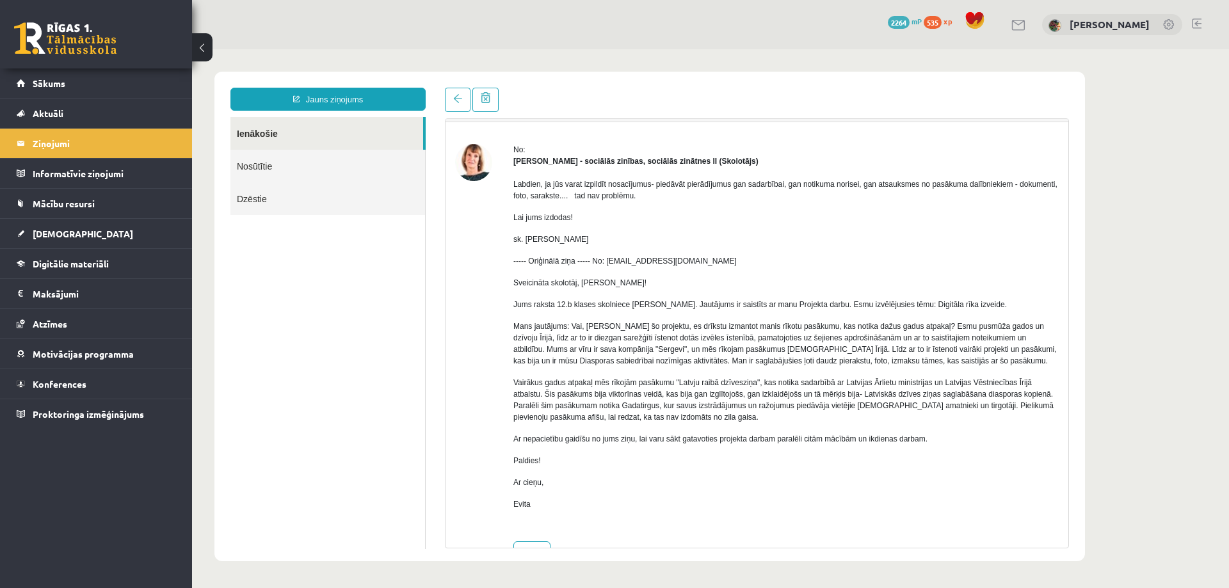
scroll to position [0, 0]
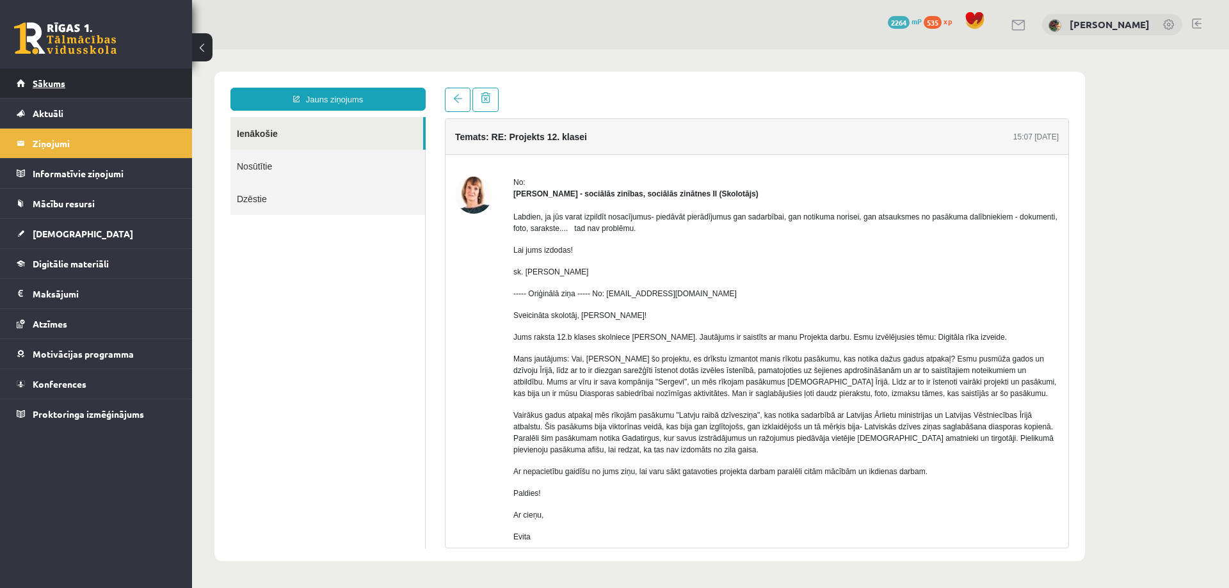
click at [45, 83] on span "Sākums" at bounding box center [49, 83] width 33 height 12
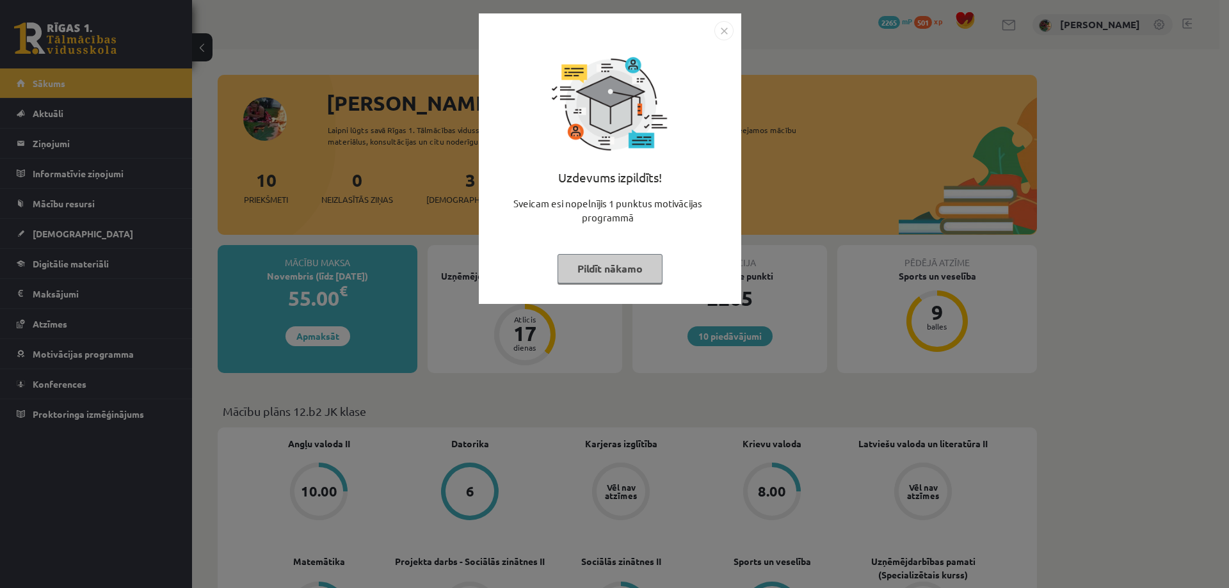
click at [618, 262] on button "Pildīt nākamo" at bounding box center [610, 268] width 105 height 29
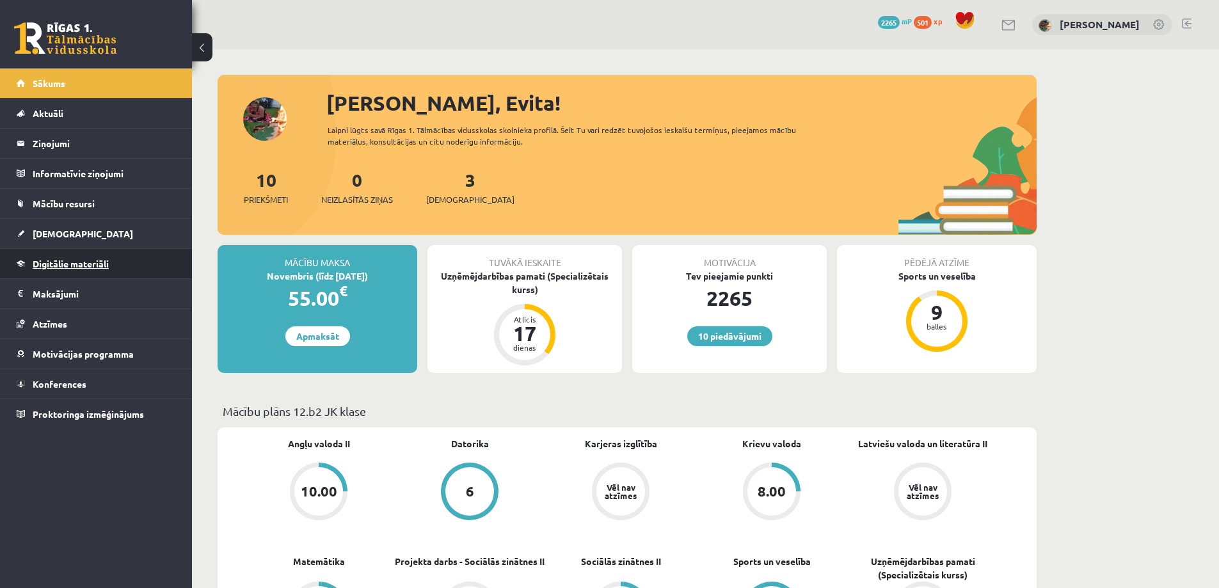
click at [73, 266] on span "Digitālie materiāli" at bounding box center [71, 264] width 76 height 12
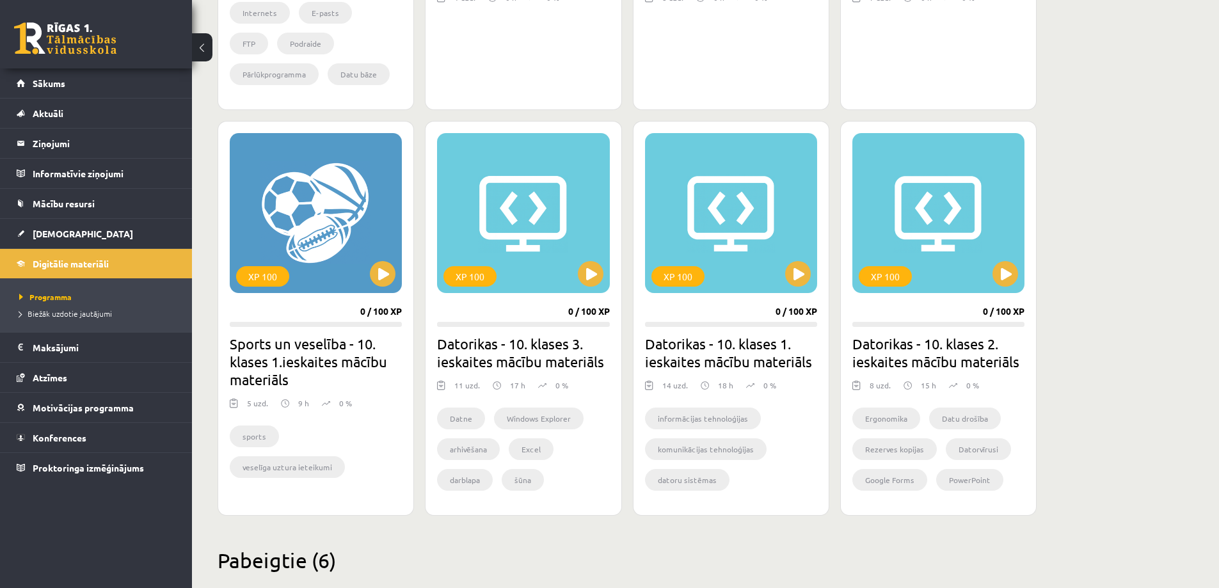
scroll to position [616, 0]
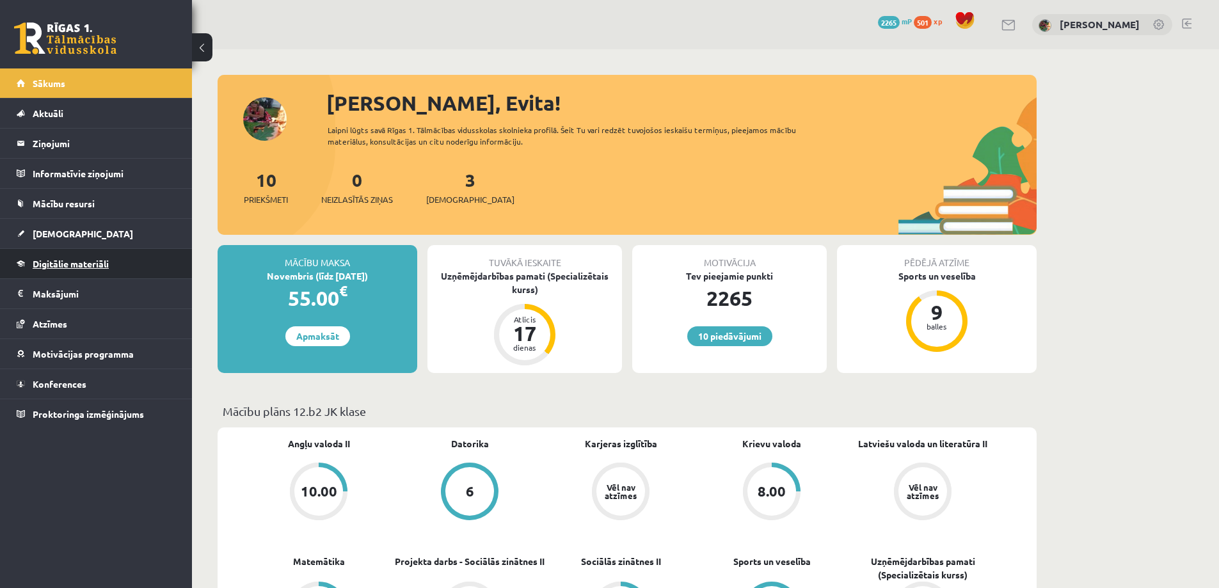
click at [76, 266] on span "Digitālie materiāli" at bounding box center [71, 264] width 76 height 12
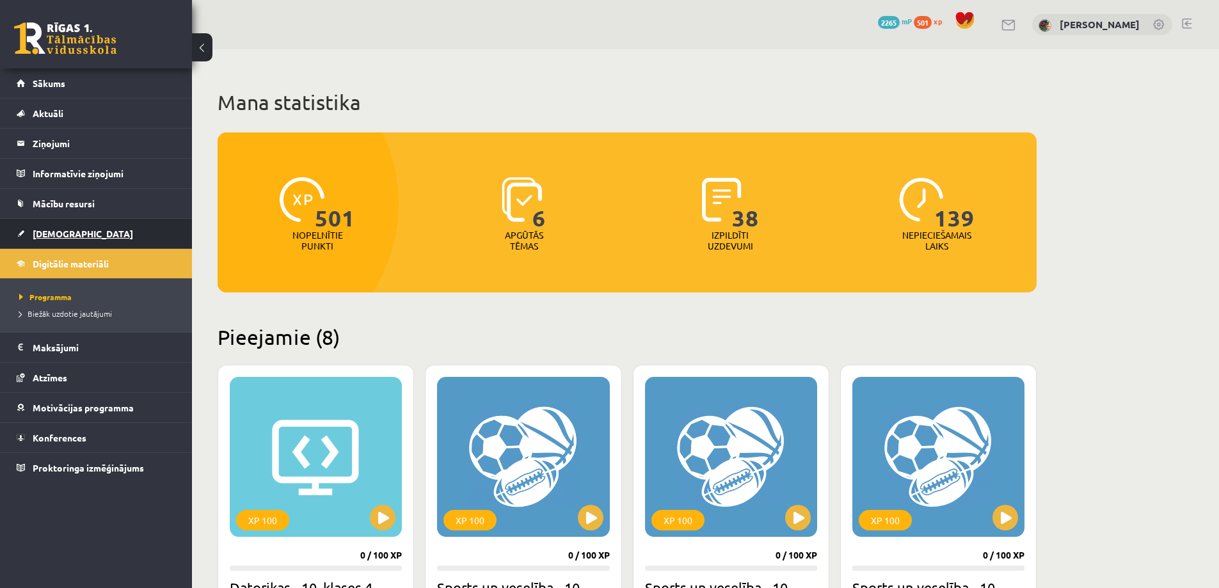
click at [54, 230] on span "[DEMOGRAPHIC_DATA]" at bounding box center [83, 234] width 100 height 12
